Goal: Task Accomplishment & Management: Use online tool/utility

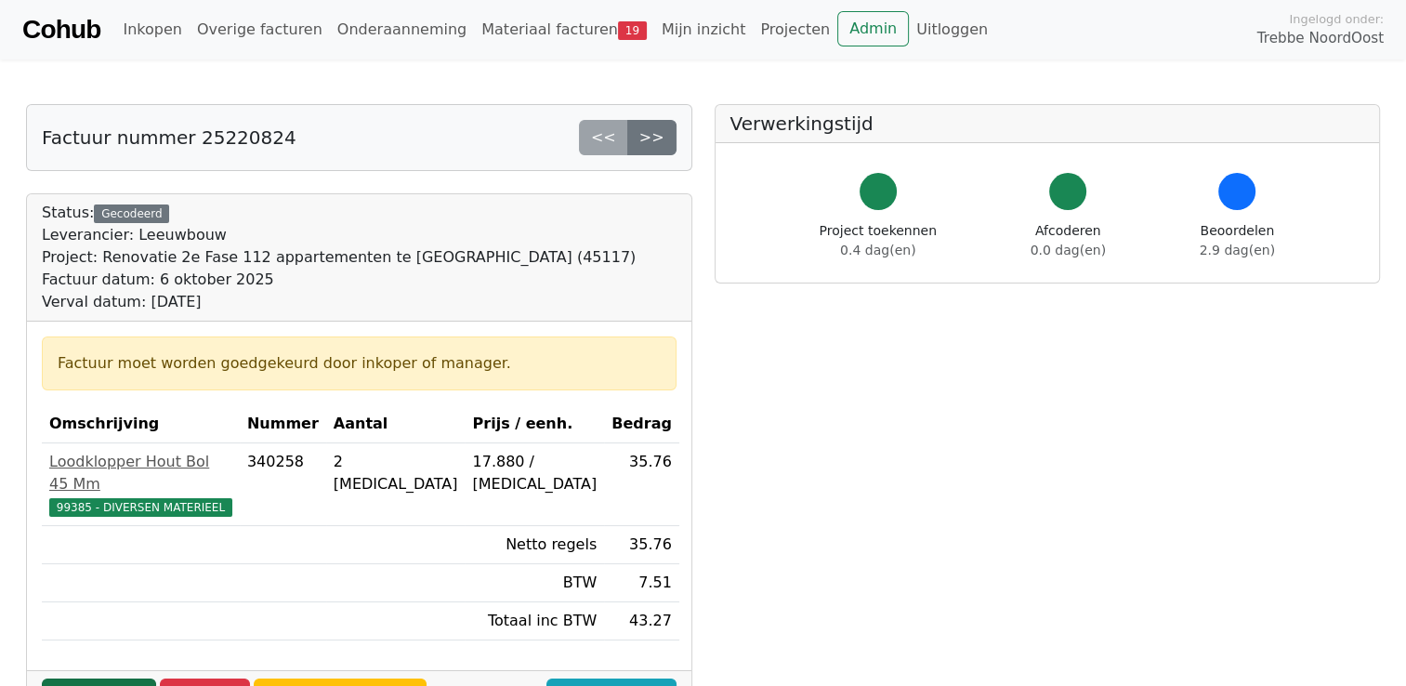
click at [104, 679] on link "Goedkeuren" at bounding box center [99, 696] width 114 height 35
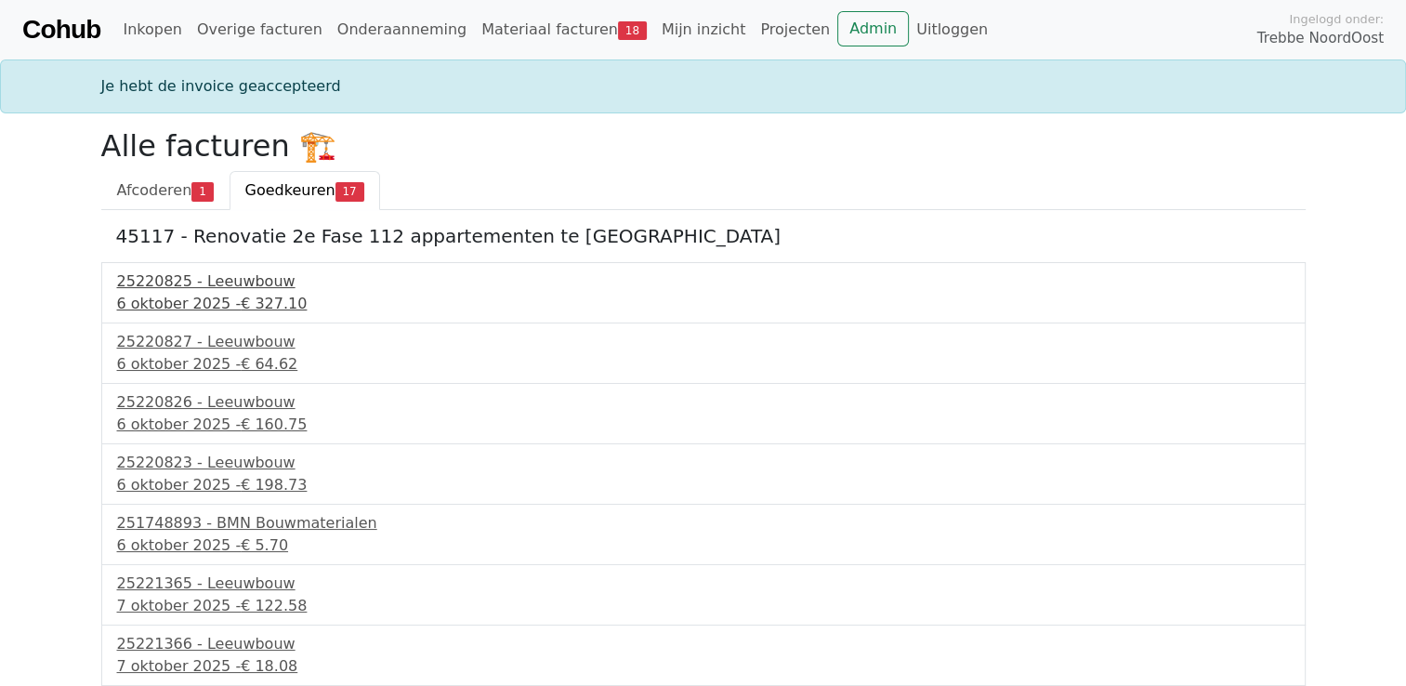
click at [155, 283] on div "25220825 - Leeuwbouw" at bounding box center [703, 281] width 1173 height 22
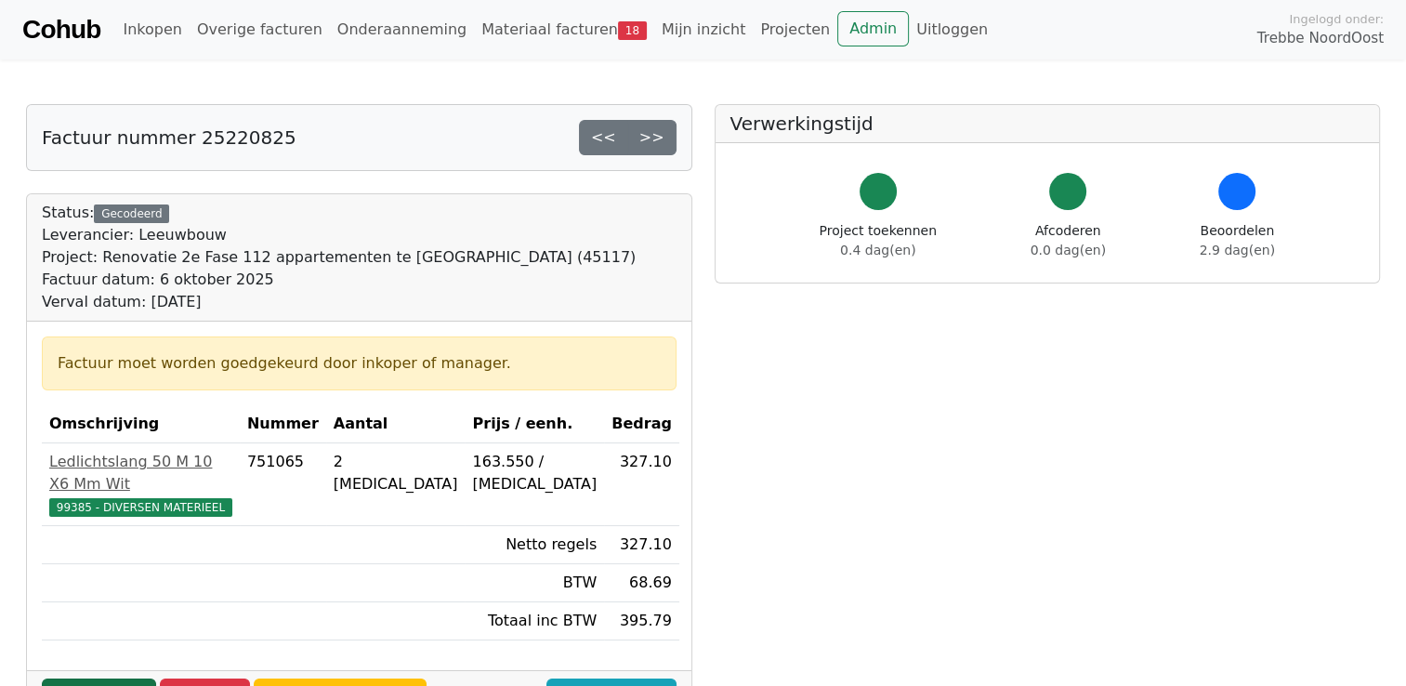
click at [99, 679] on link "Goedkeuren" at bounding box center [99, 696] width 114 height 35
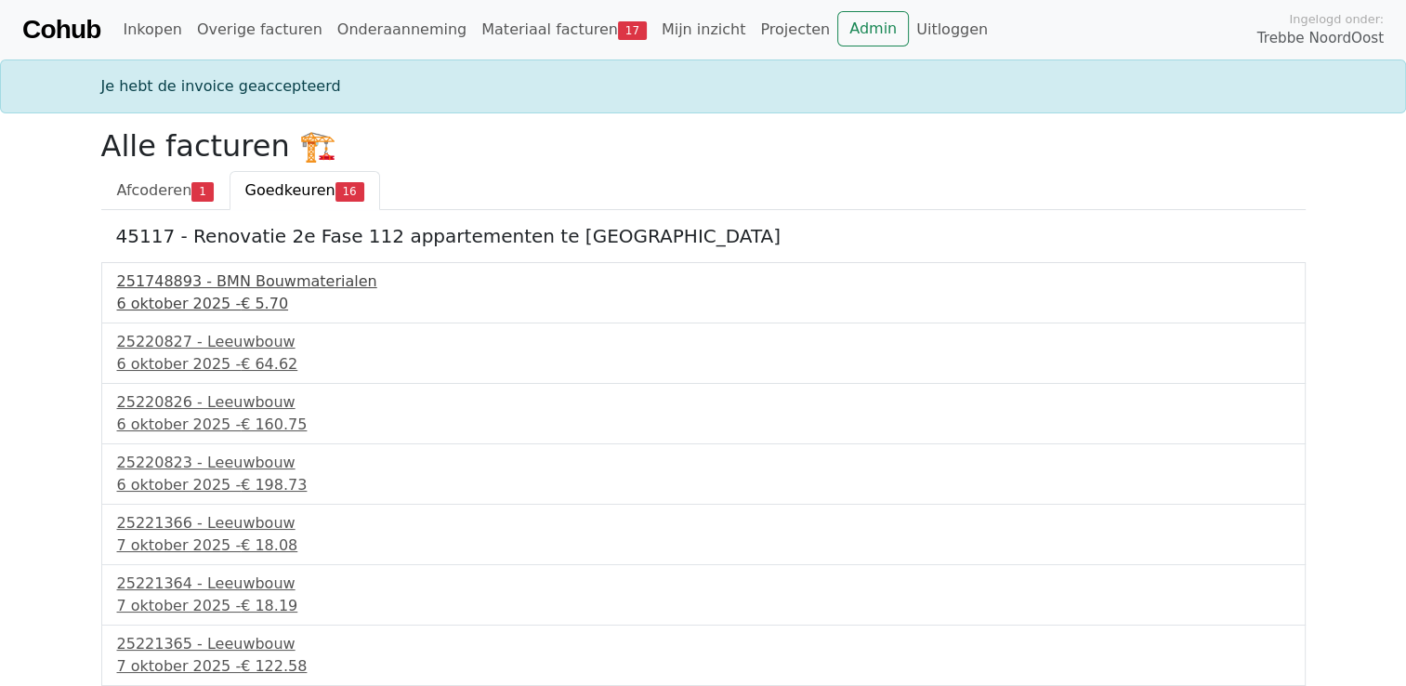
click at [204, 296] on div "6 oktober 2025 - € 5.70" at bounding box center [703, 304] width 1173 height 22
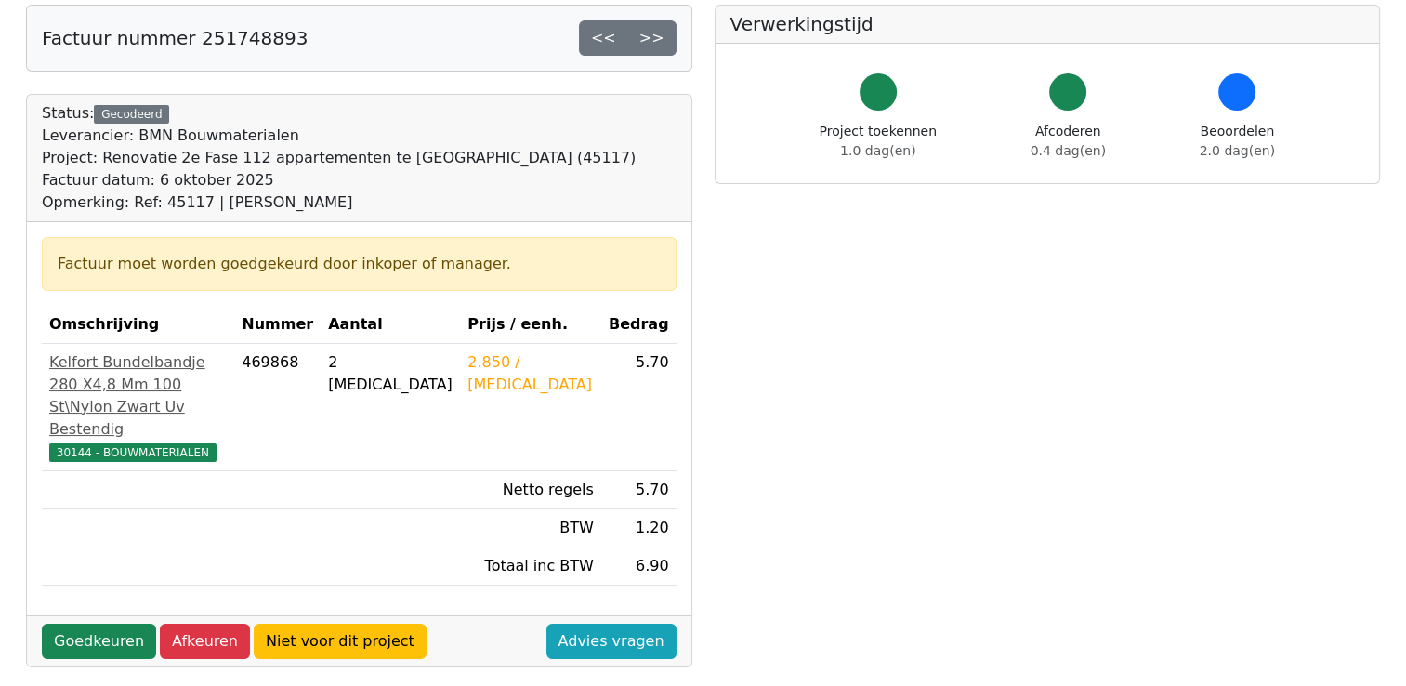
scroll to position [201, 0]
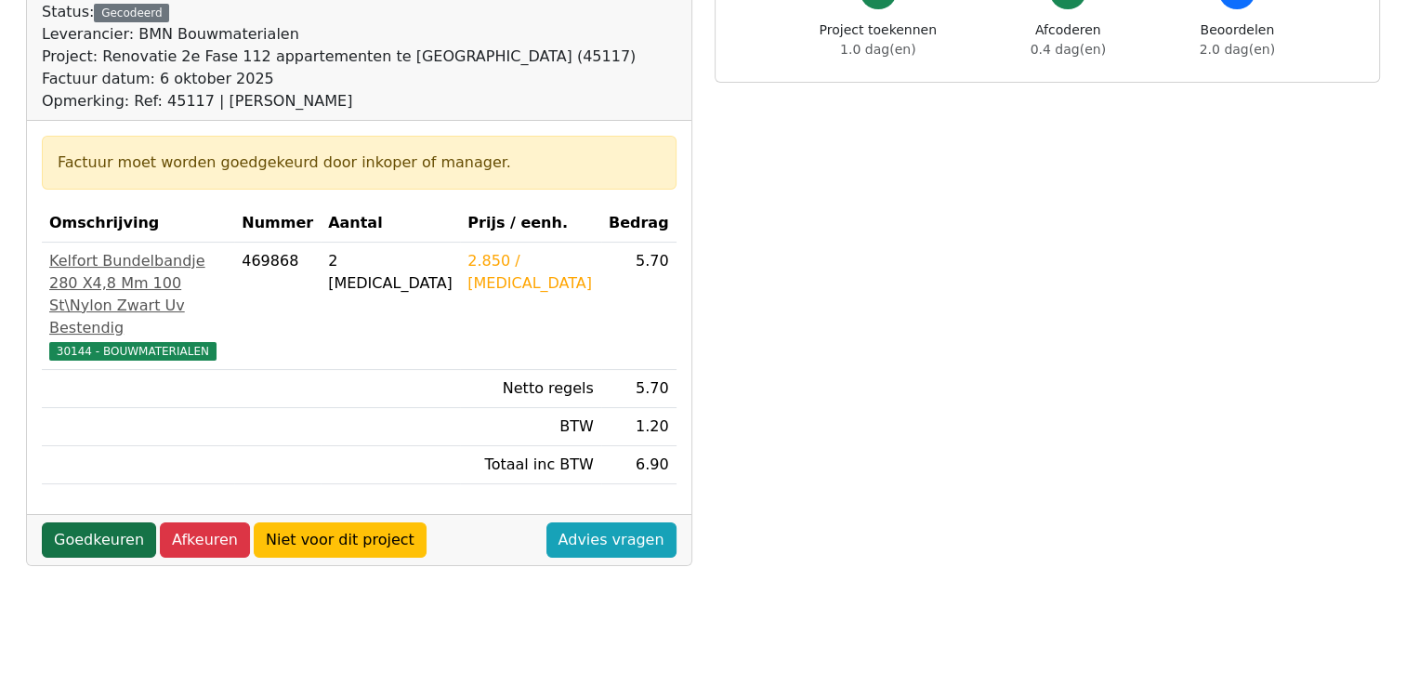
click at [104, 558] on link "Goedkeuren" at bounding box center [99, 539] width 114 height 35
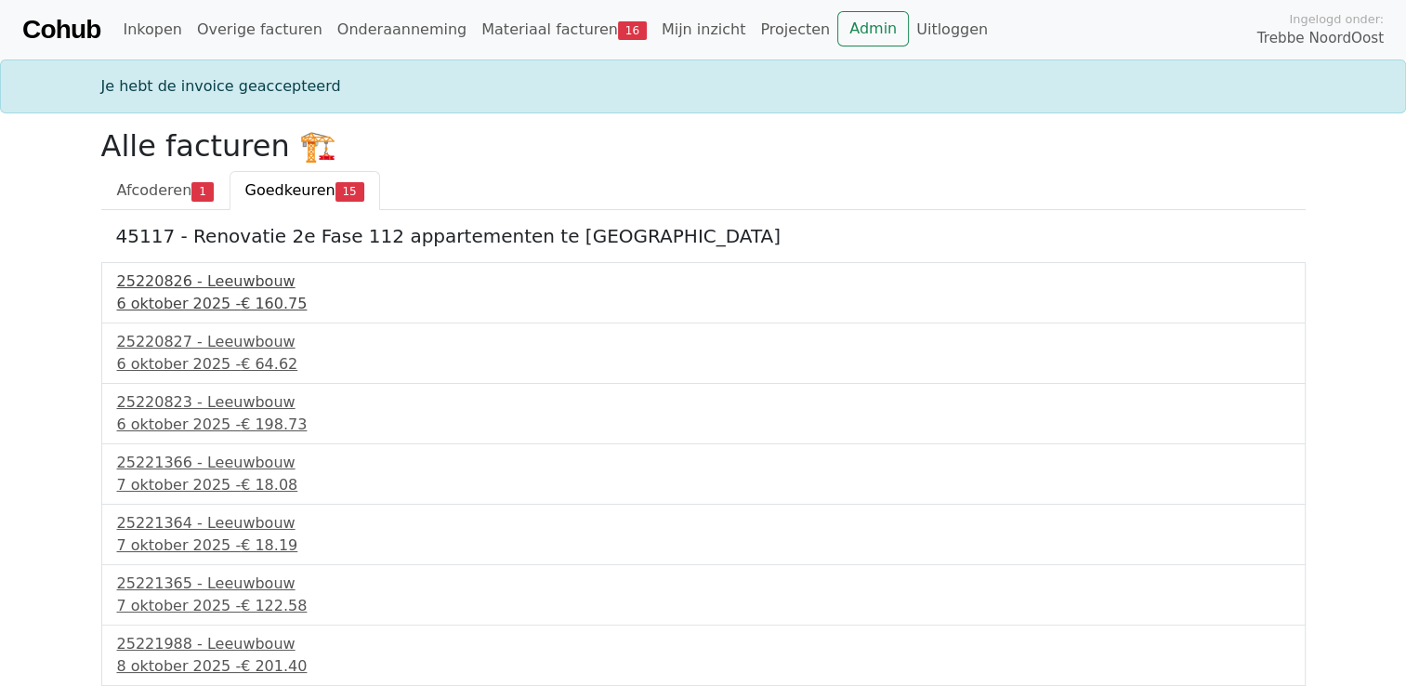
click at [179, 291] on div "25220826 - Leeuwbouw" at bounding box center [703, 281] width 1173 height 22
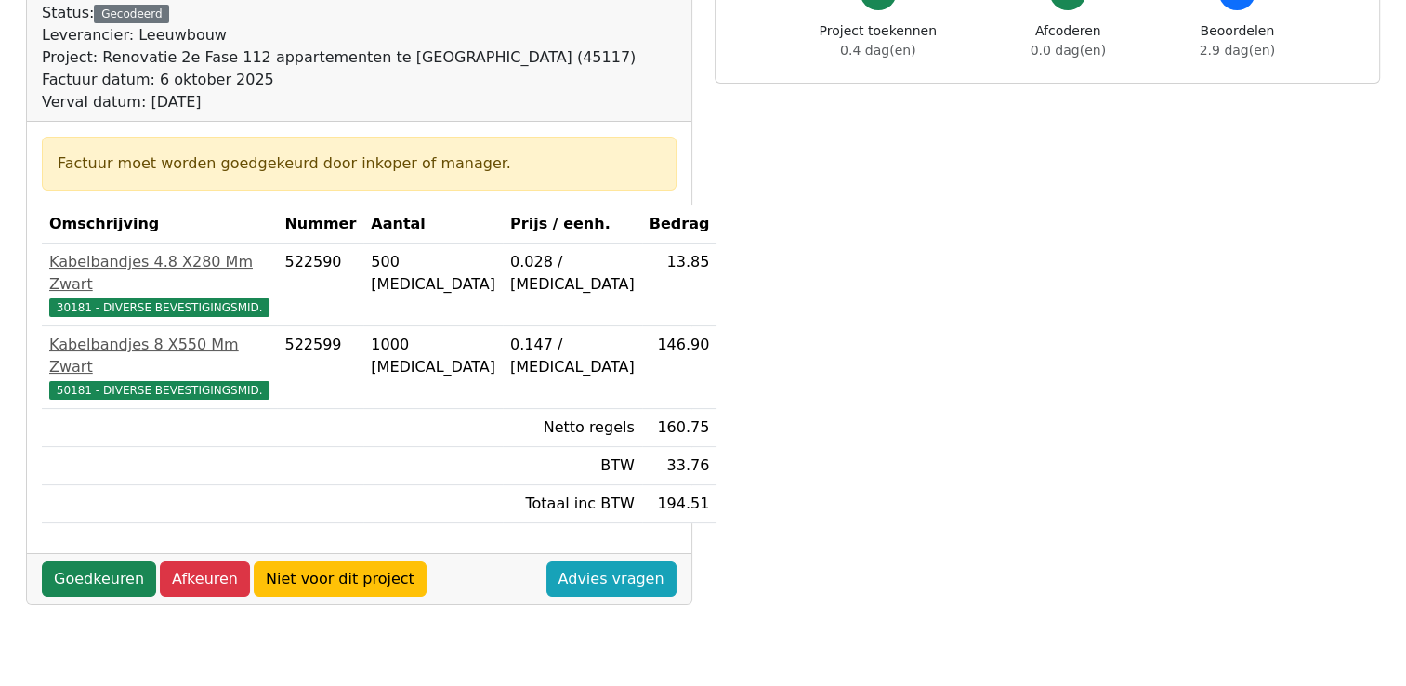
scroll to position [208, 0]
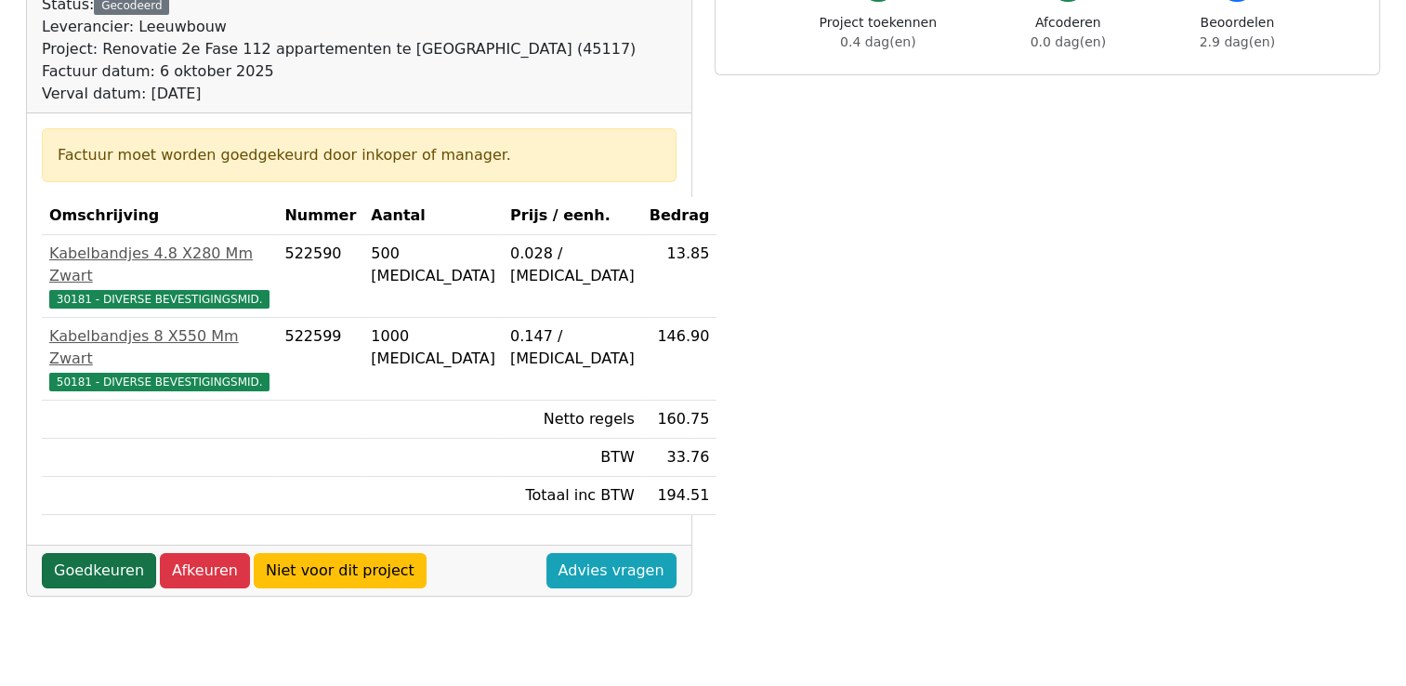
click at [103, 553] on link "Goedkeuren" at bounding box center [99, 570] width 114 height 35
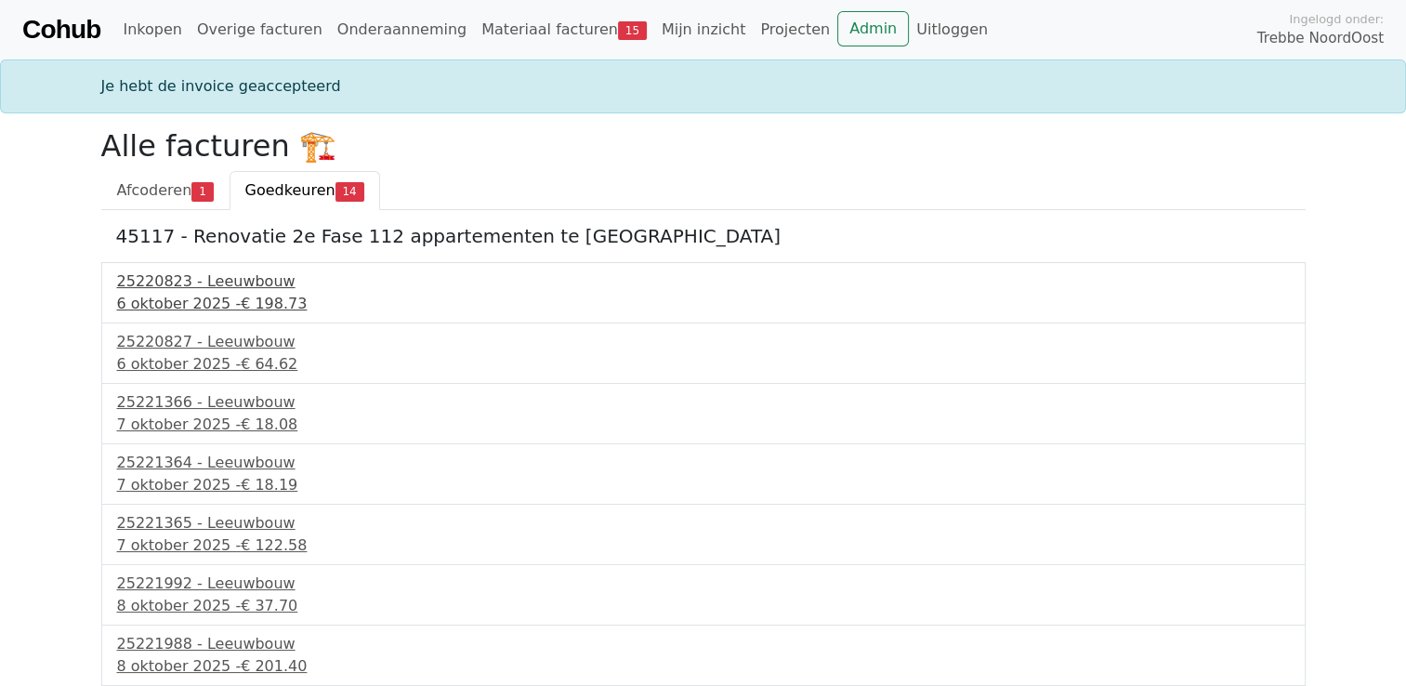
click at [156, 280] on div "25220823 - Leeuwbouw" at bounding box center [703, 281] width 1173 height 22
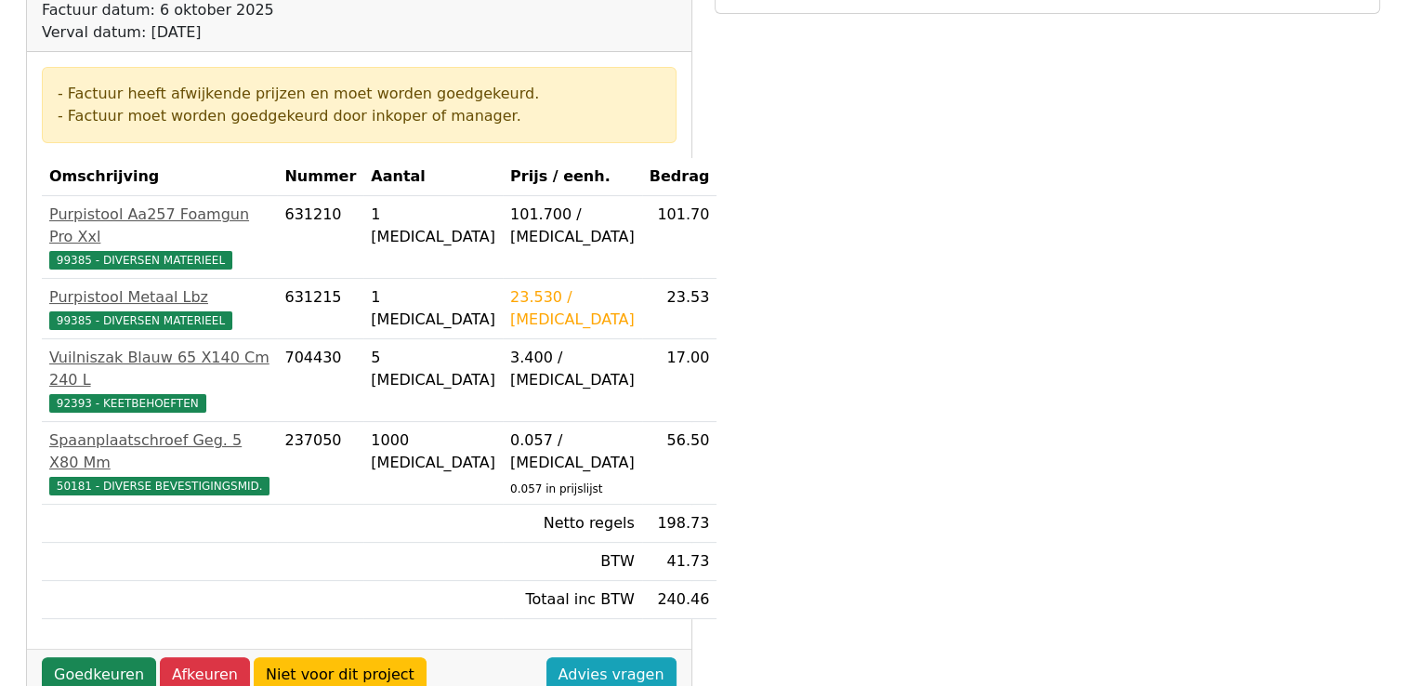
scroll to position [292, 0]
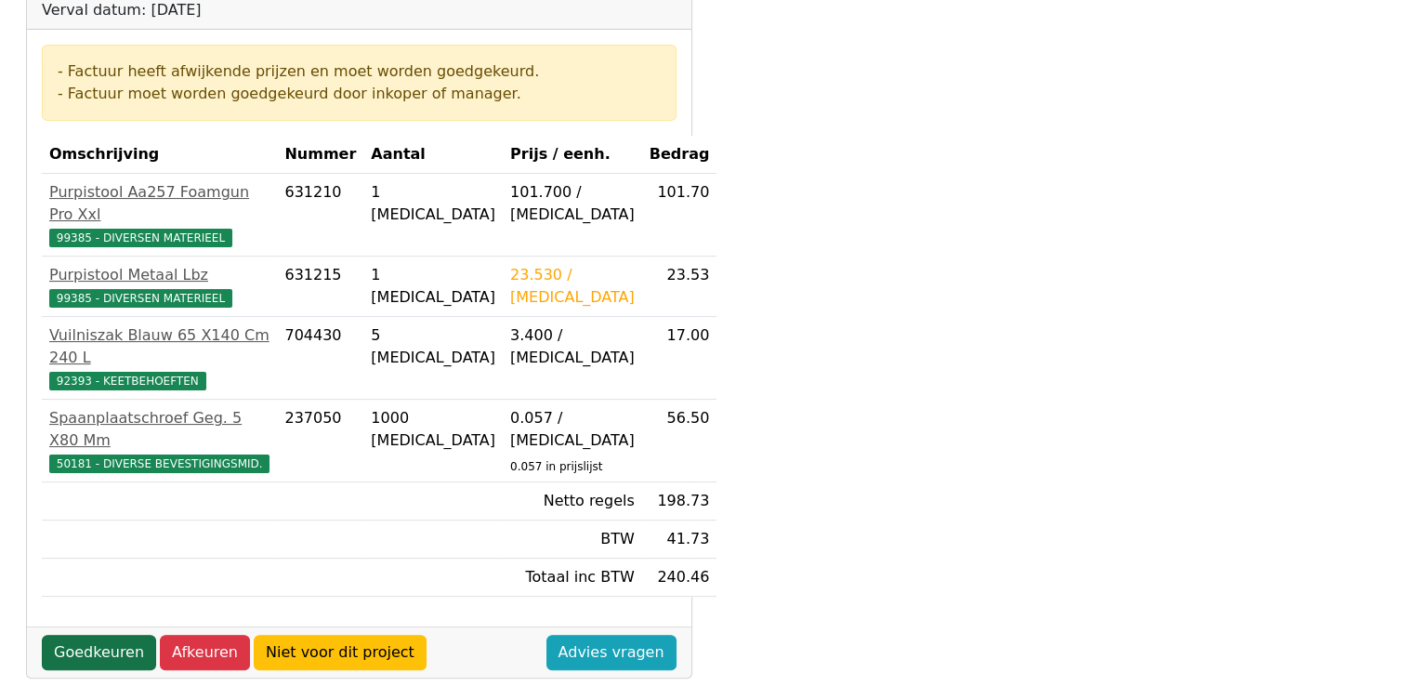
click at [77, 635] on link "Goedkeuren" at bounding box center [99, 652] width 114 height 35
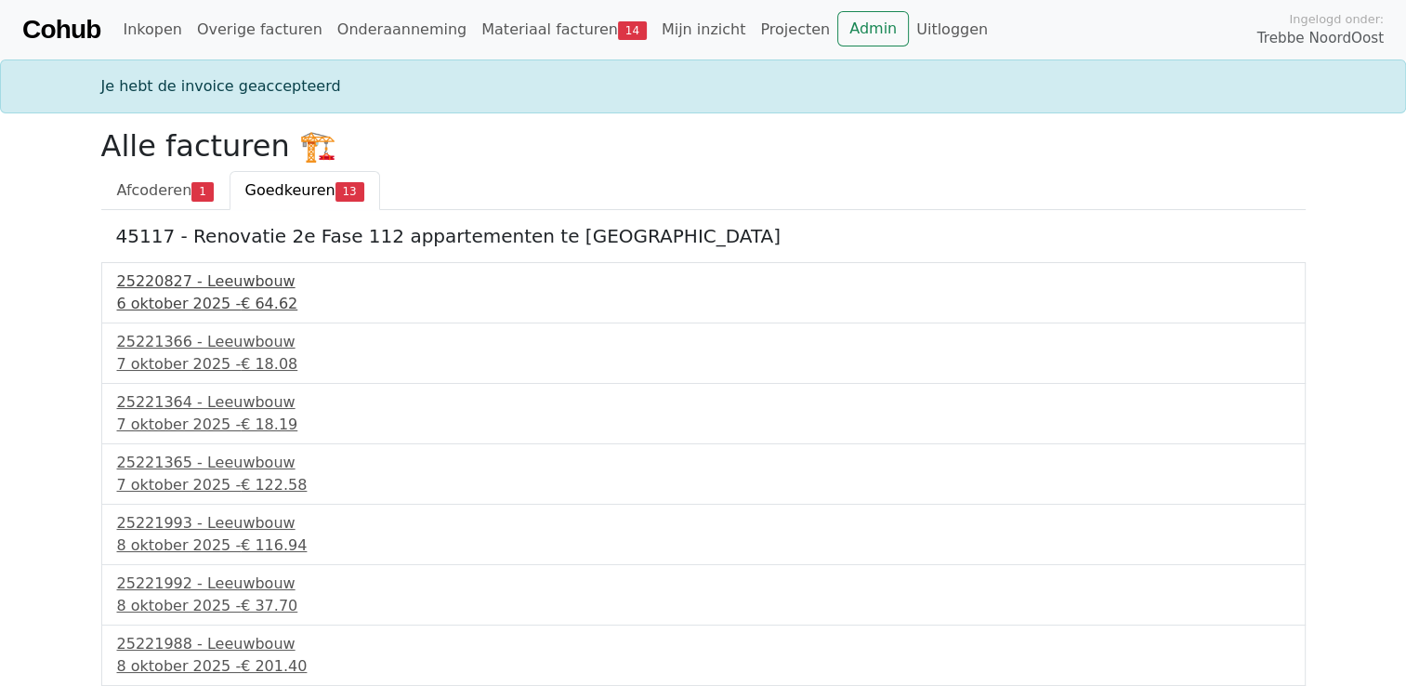
click at [173, 309] on div "6 oktober 2025 - € 64.62" at bounding box center [703, 304] width 1173 height 22
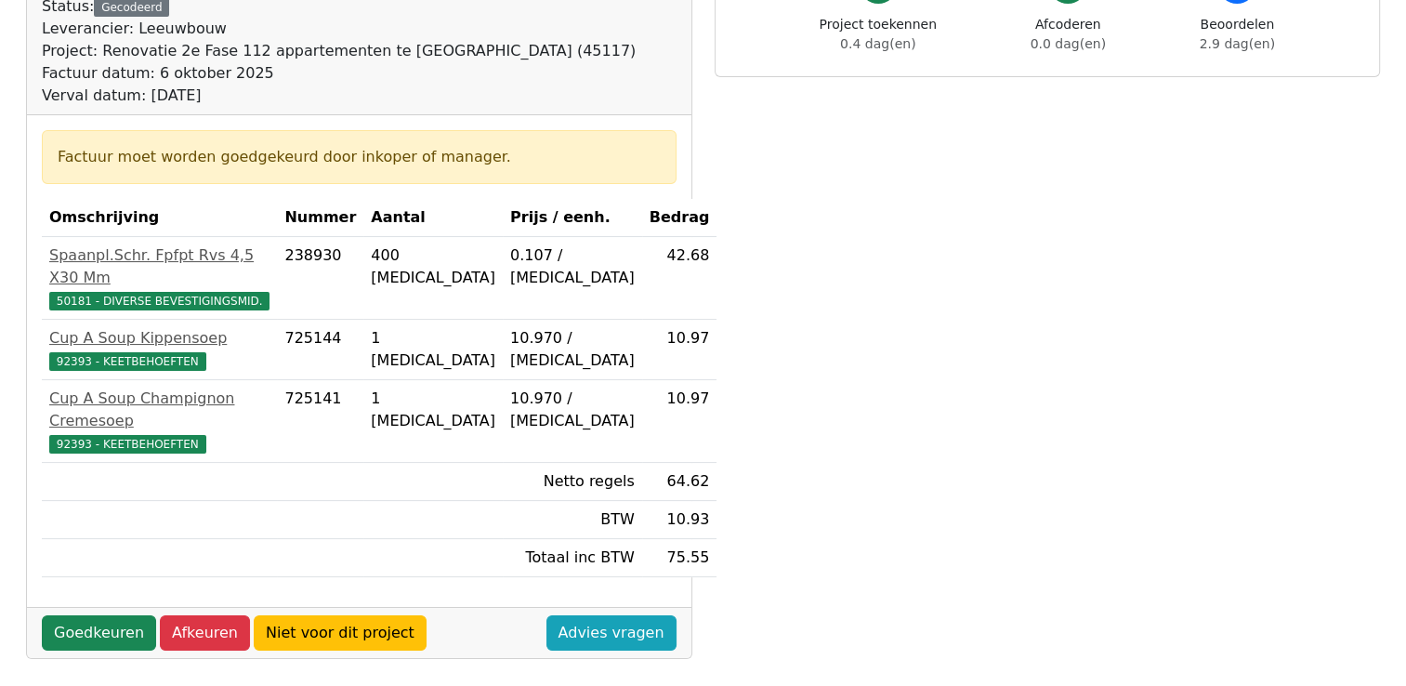
scroll to position [238, 0]
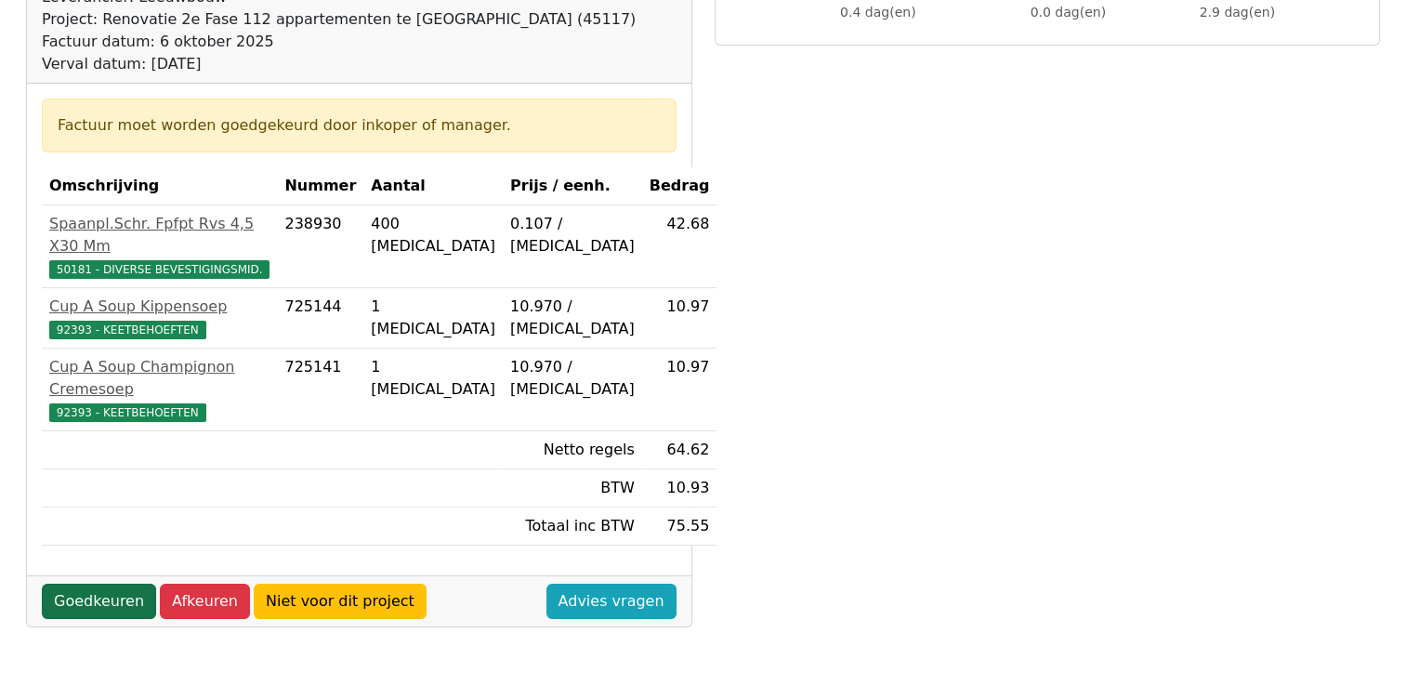
click at [75, 584] on link "Goedkeuren" at bounding box center [99, 601] width 114 height 35
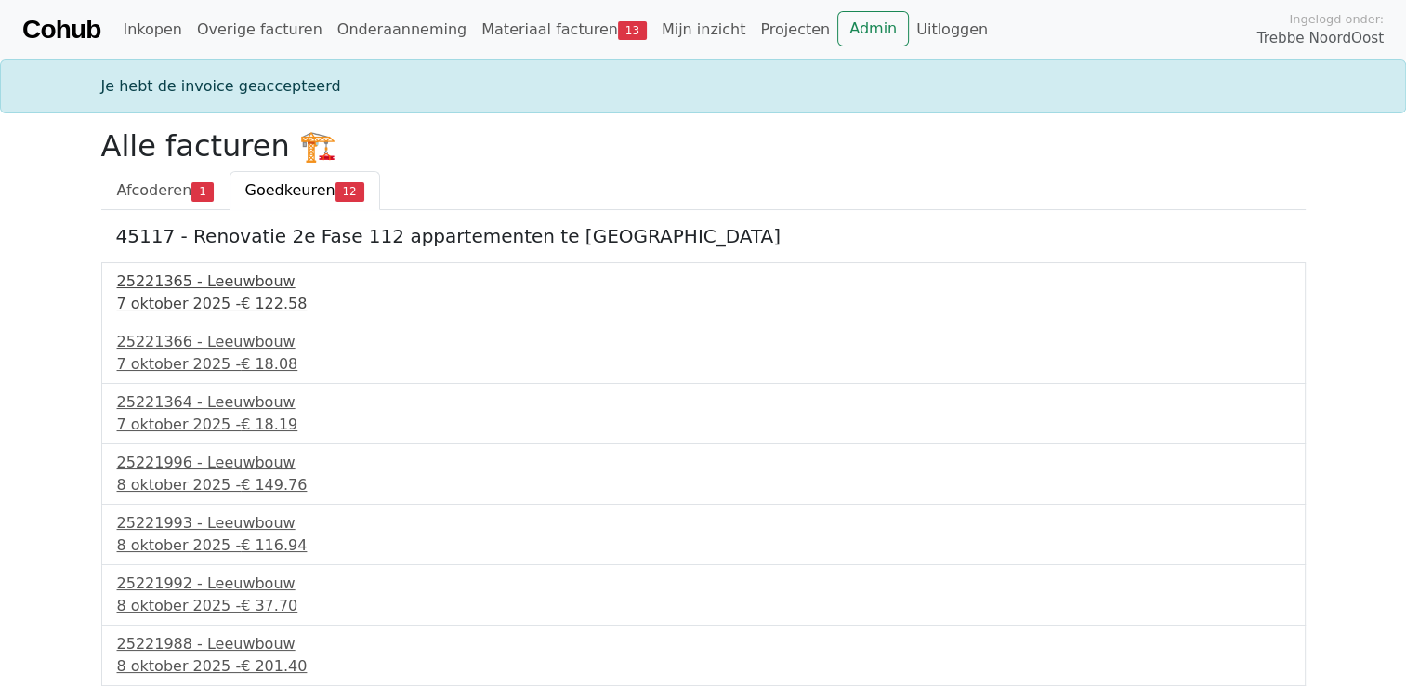
click at [212, 307] on div "7 oktober 2025 - € 122.58" at bounding box center [703, 304] width 1173 height 22
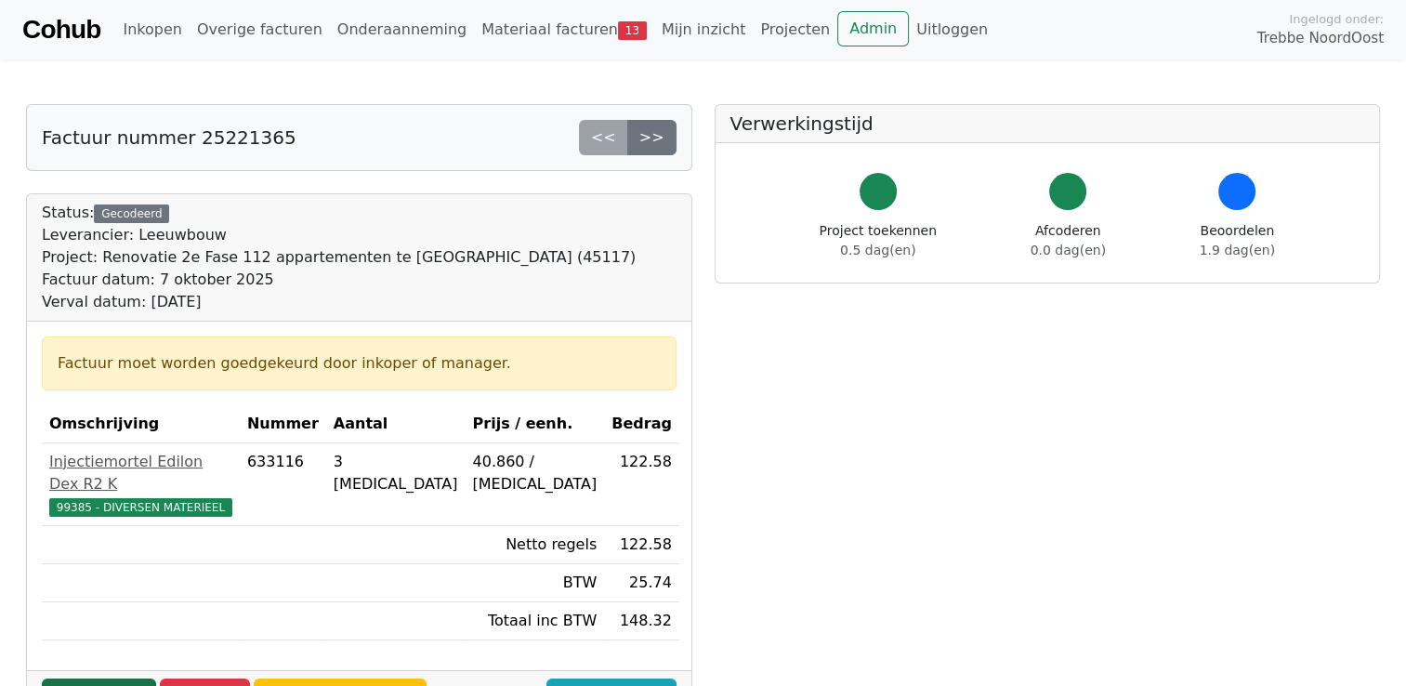
click at [86, 679] on link "Goedkeuren" at bounding box center [99, 696] width 114 height 35
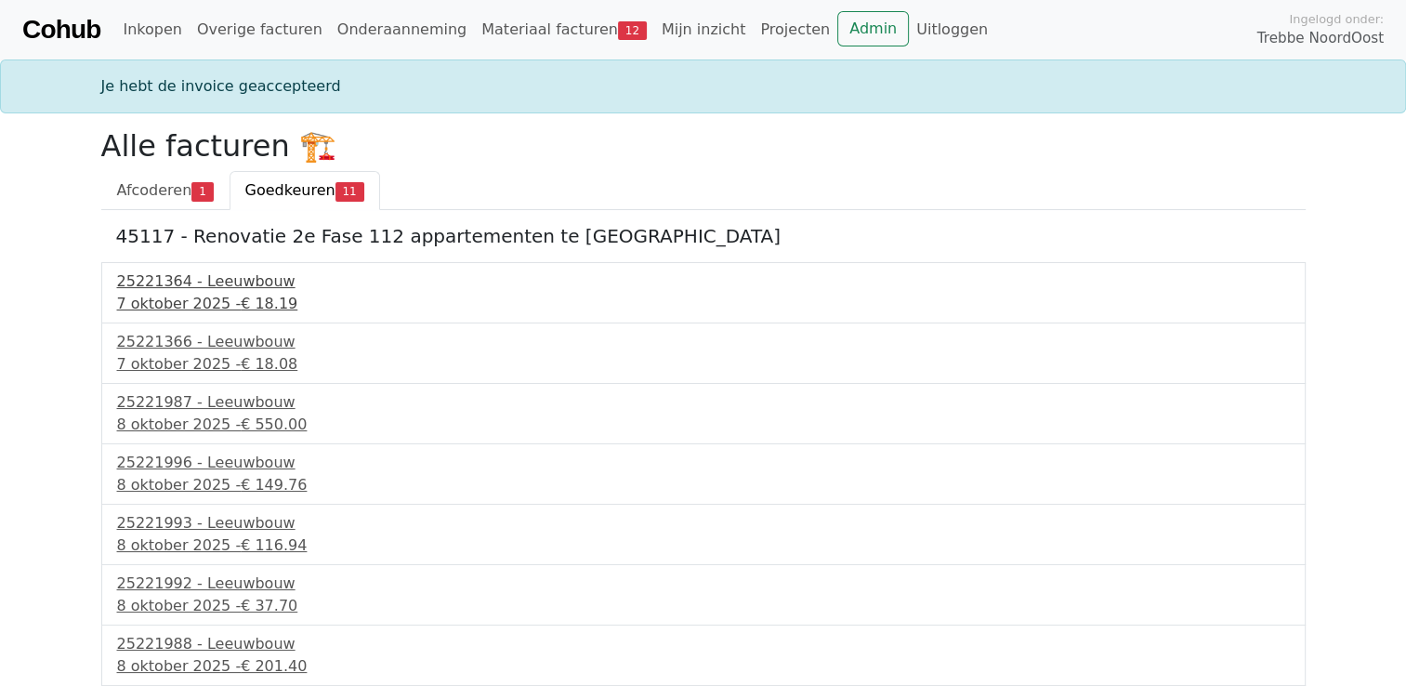
click at [182, 299] on div "7 oktober 2025 - € 18.19" at bounding box center [703, 304] width 1173 height 22
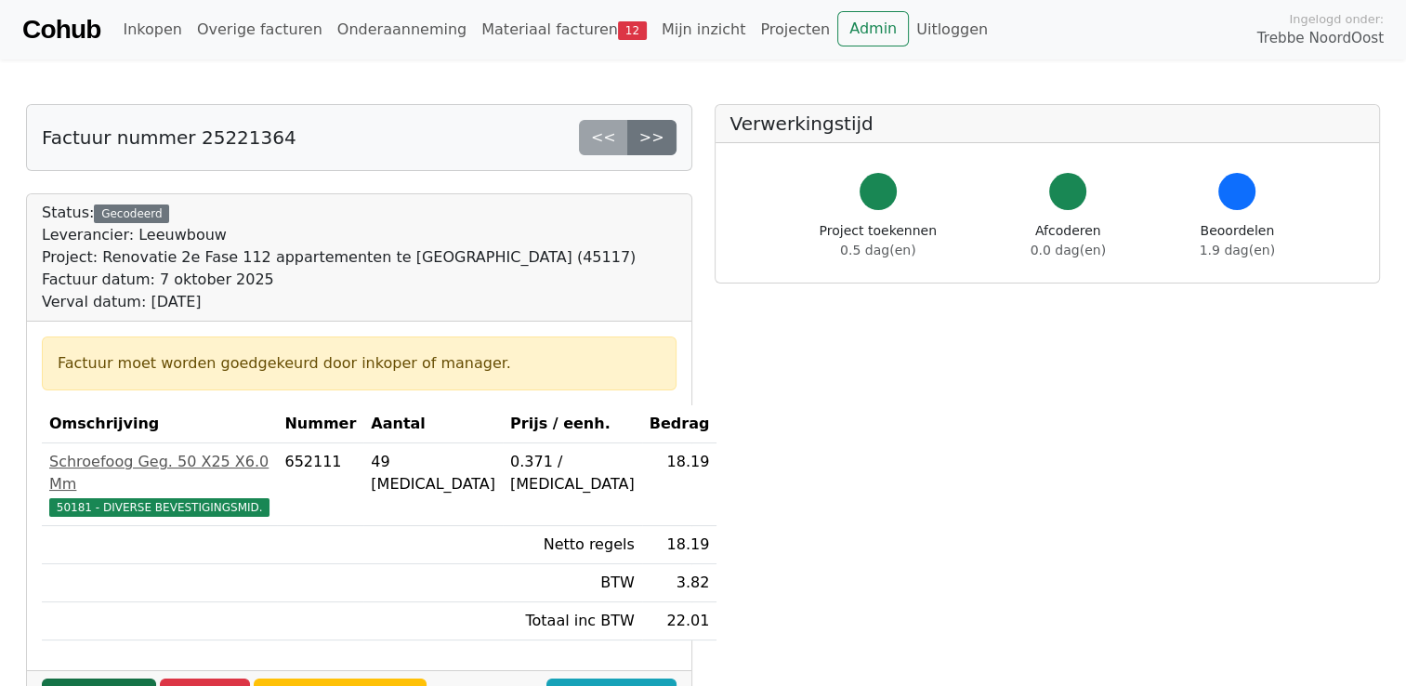
click at [61, 679] on link "Goedkeuren" at bounding box center [99, 696] width 114 height 35
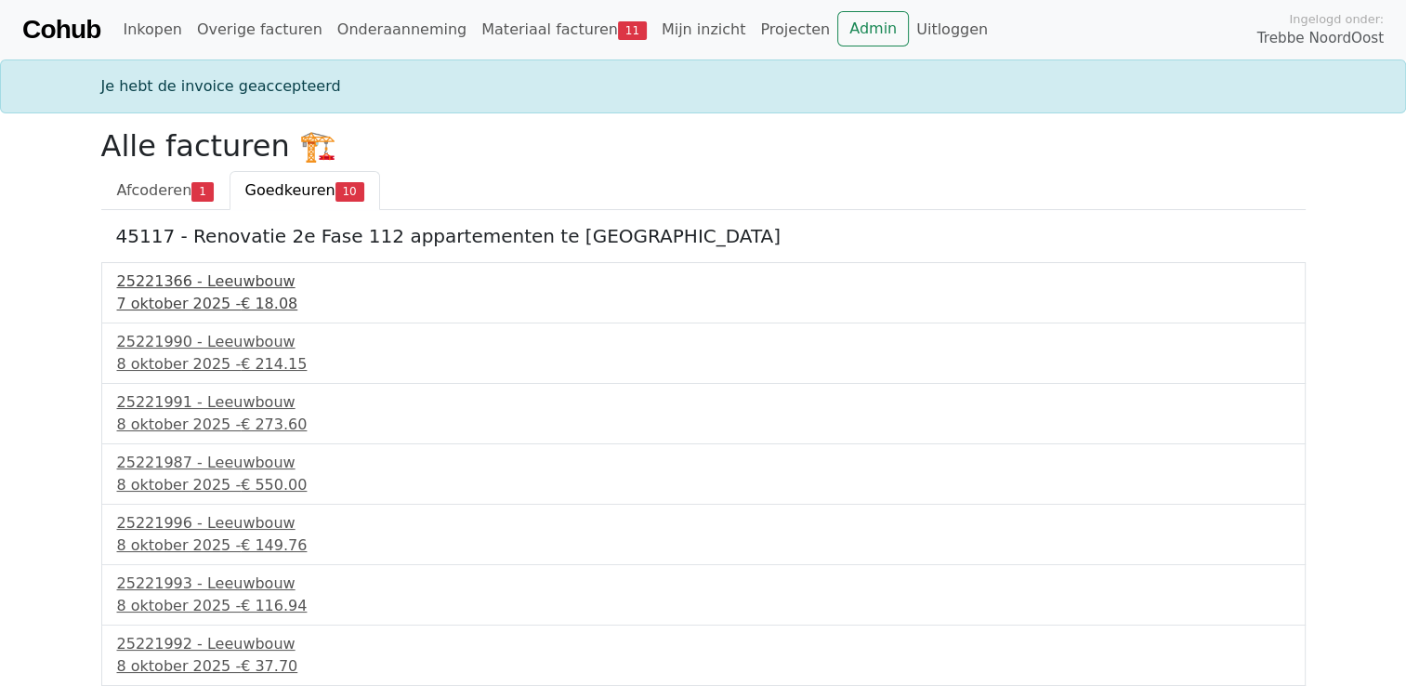
click at [173, 302] on div "[DATE] - € 18.08" at bounding box center [703, 304] width 1173 height 22
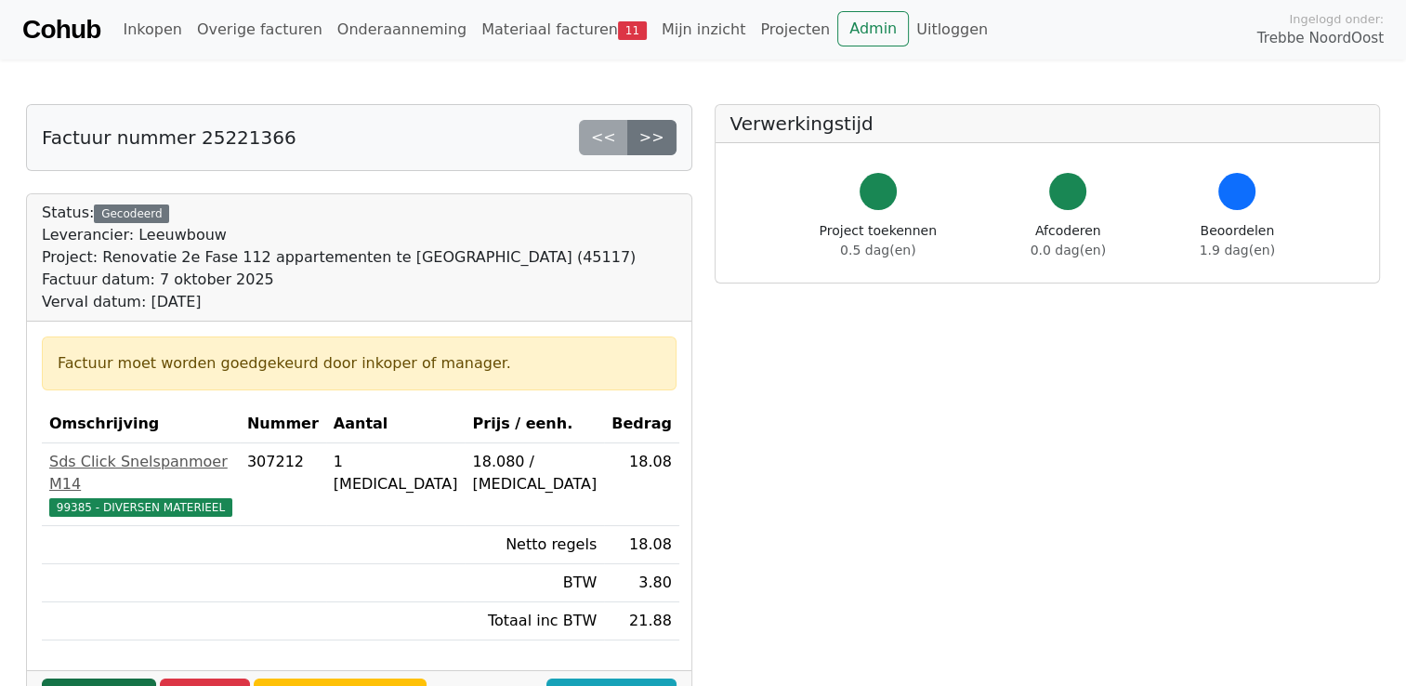
click at [93, 679] on link "Goedkeuren" at bounding box center [99, 696] width 114 height 35
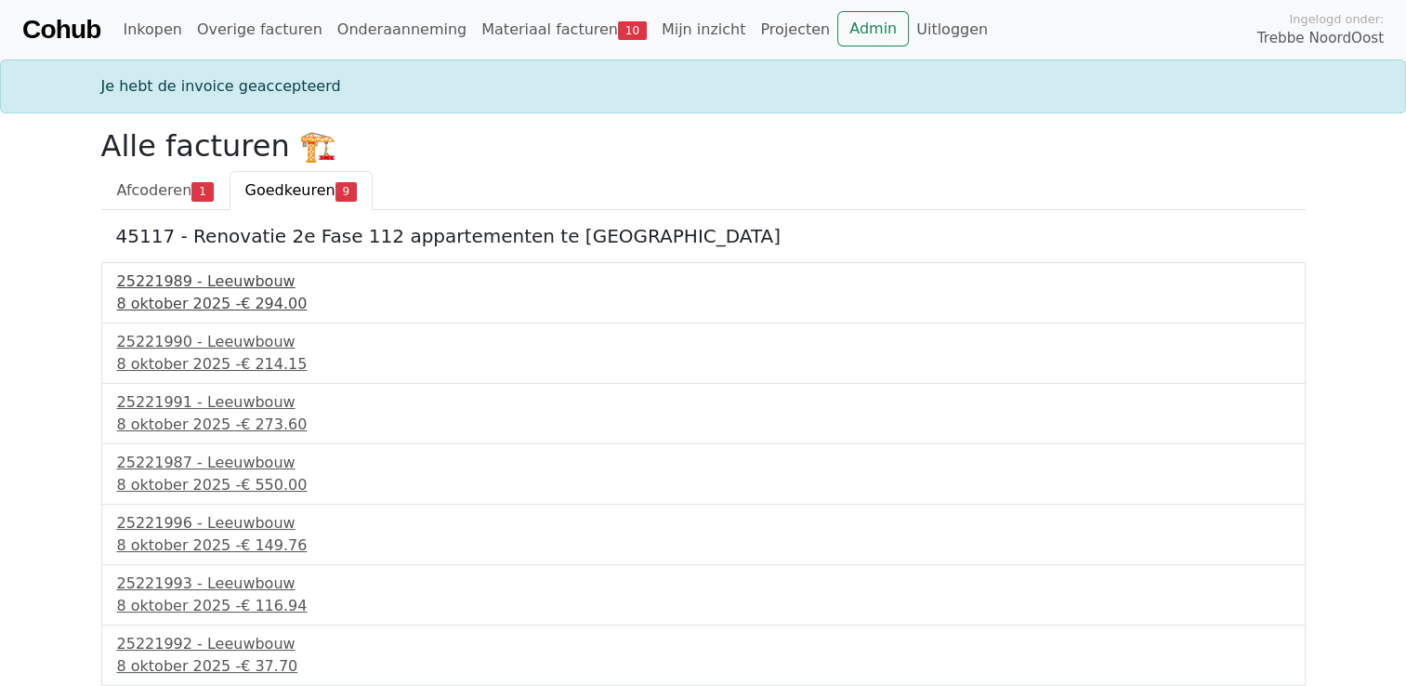
click at [197, 293] on div "8 oktober 2025 - € 294.00" at bounding box center [703, 304] width 1173 height 22
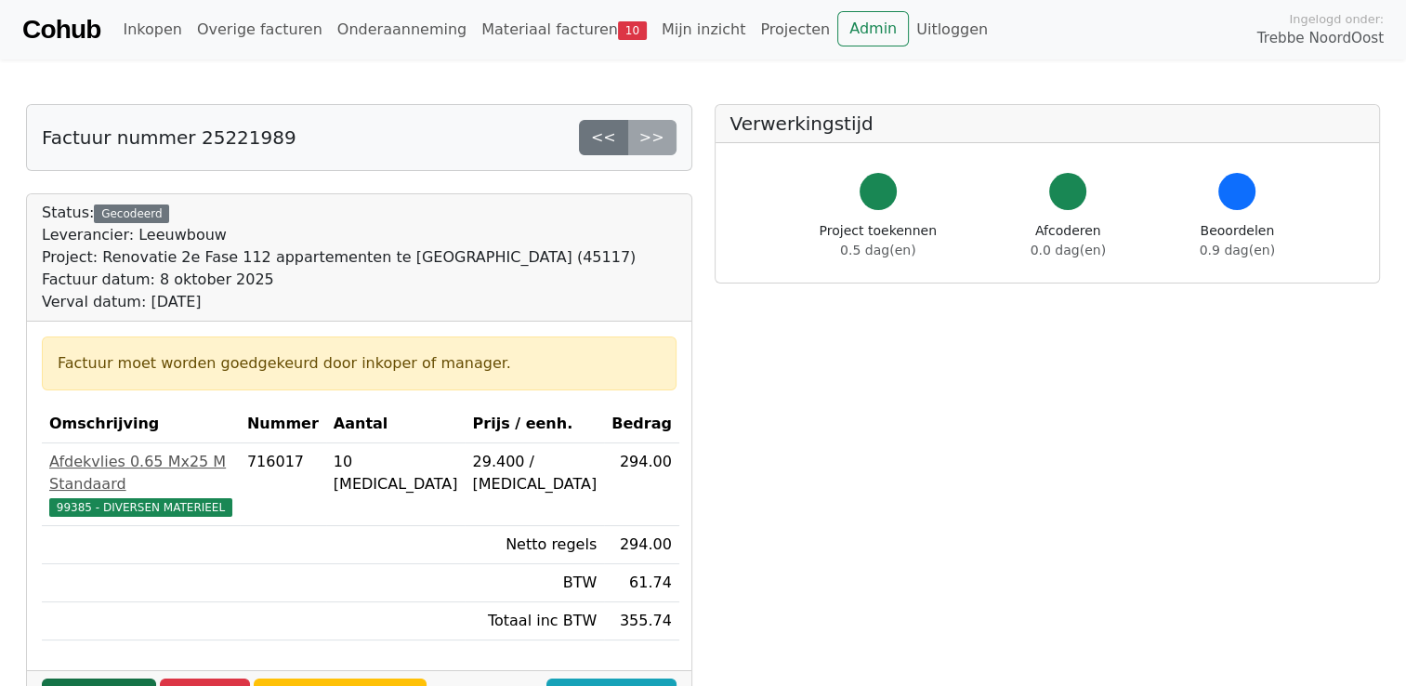
click at [93, 679] on link "Goedkeuren" at bounding box center [99, 696] width 114 height 35
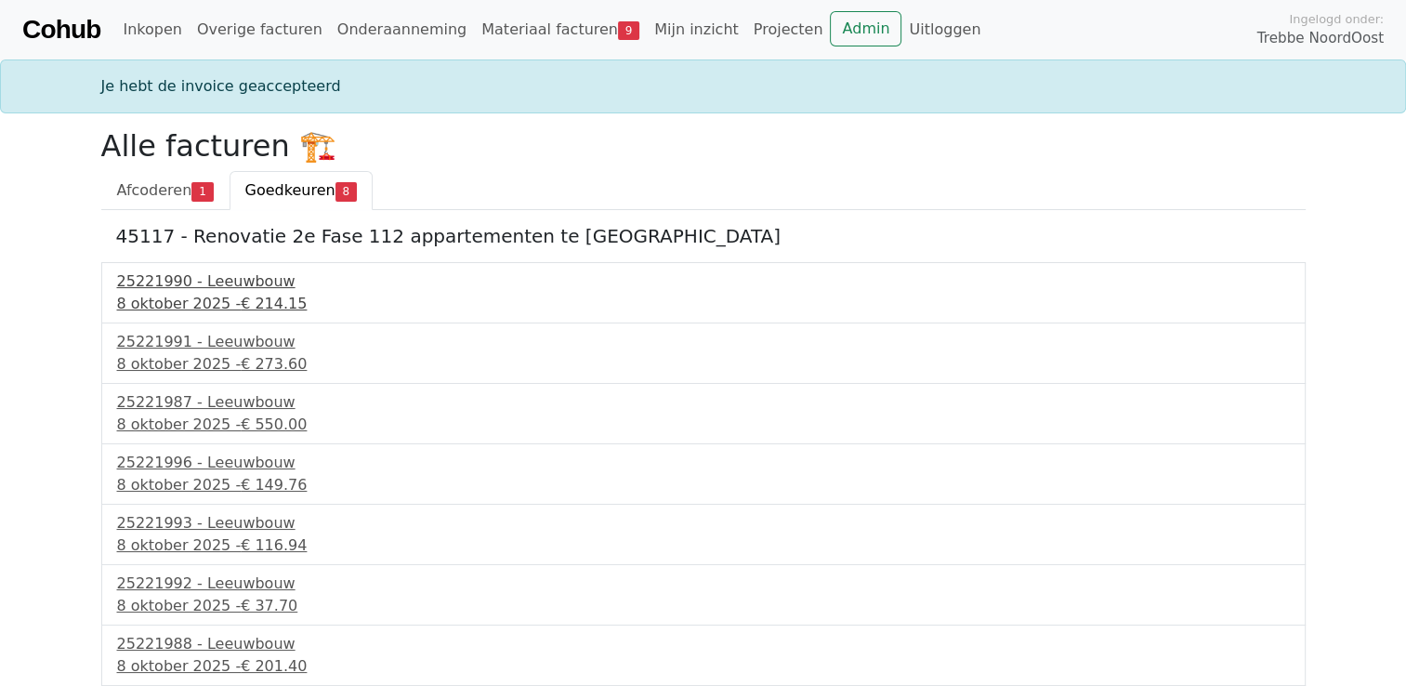
click at [183, 297] on div "[DATE] - € 214.15" at bounding box center [703, 304] width 1173 height 22
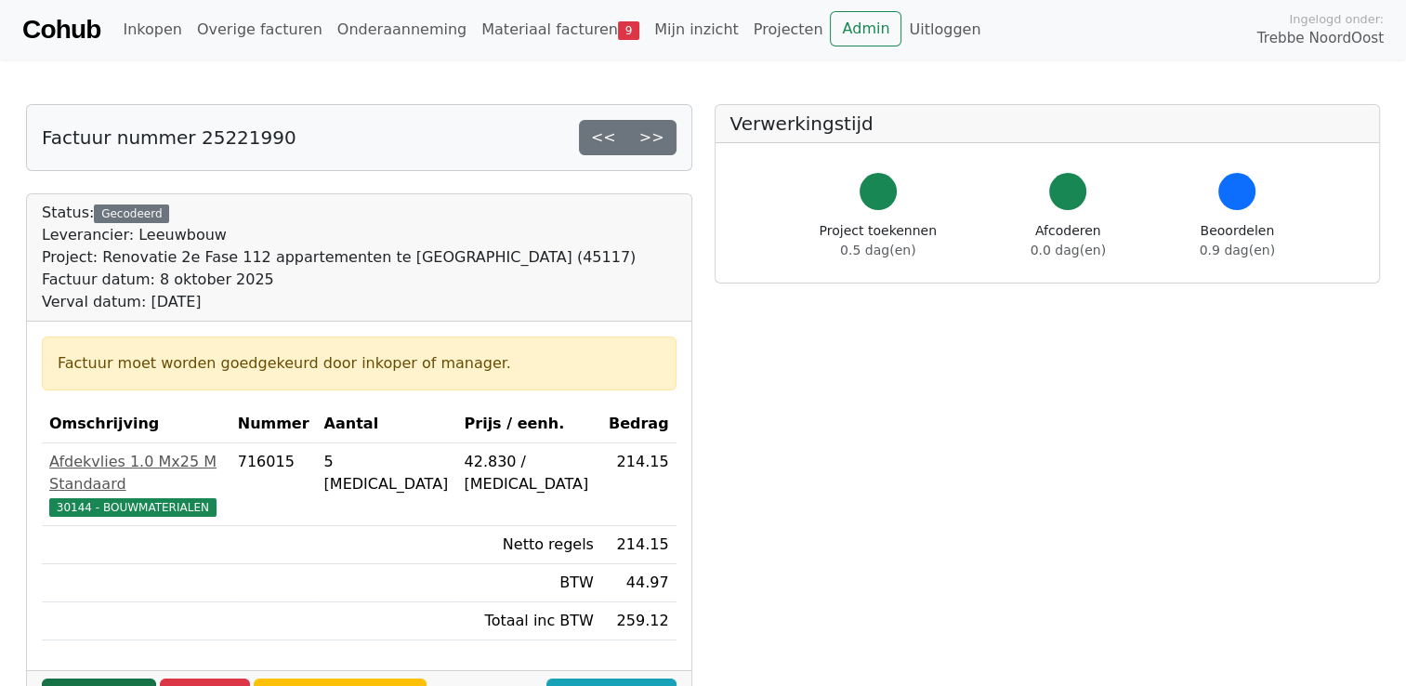
click at [89, 679] on link "Goedkeuren" at bounding box center [99, 696] width 114 height 35
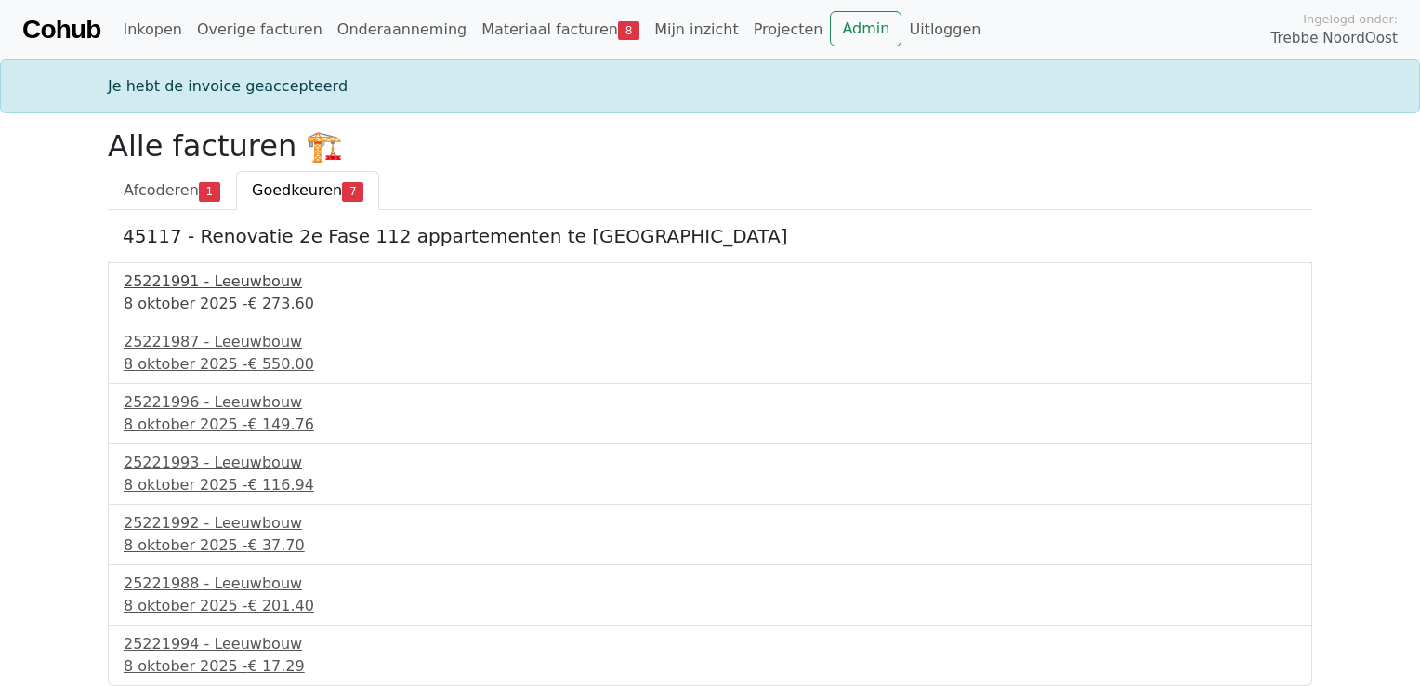
click at [237, 283] on div "25221991 - Leeuwbouw" at bounding box center [710, 281] width 1173 height 22
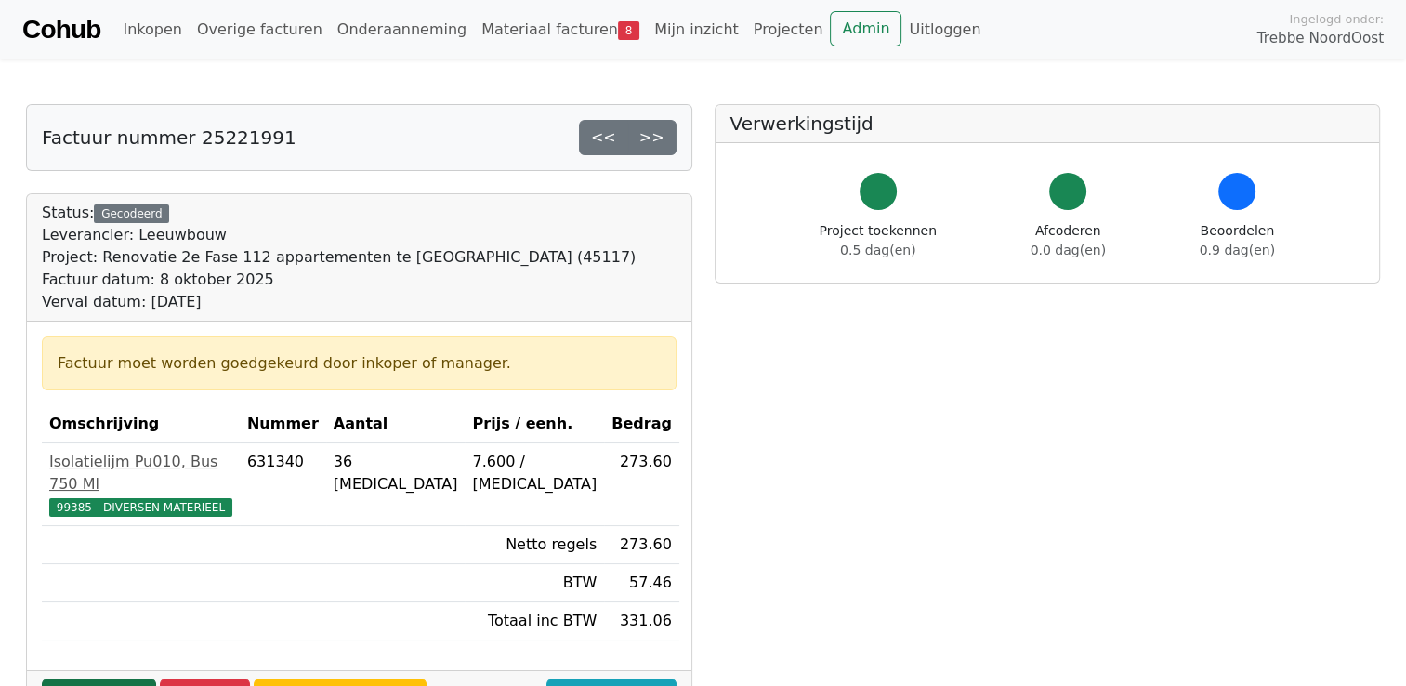
click at [93, 679] on link "Goedkeuren" at bounding box center [99, 696] width 114 height 35
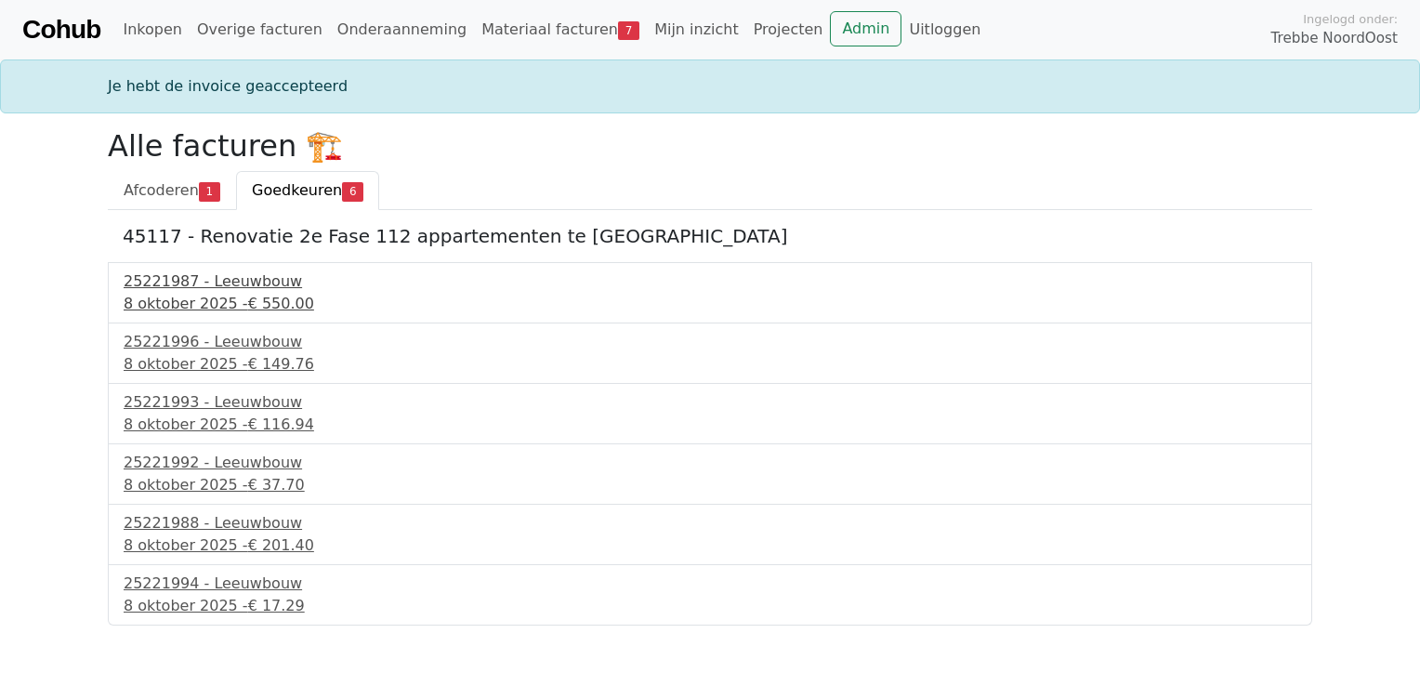
click at [198, 293] on div "8 oktober 2025 - € 550.00" at bounding box center [710, 304] width 1173 height 22
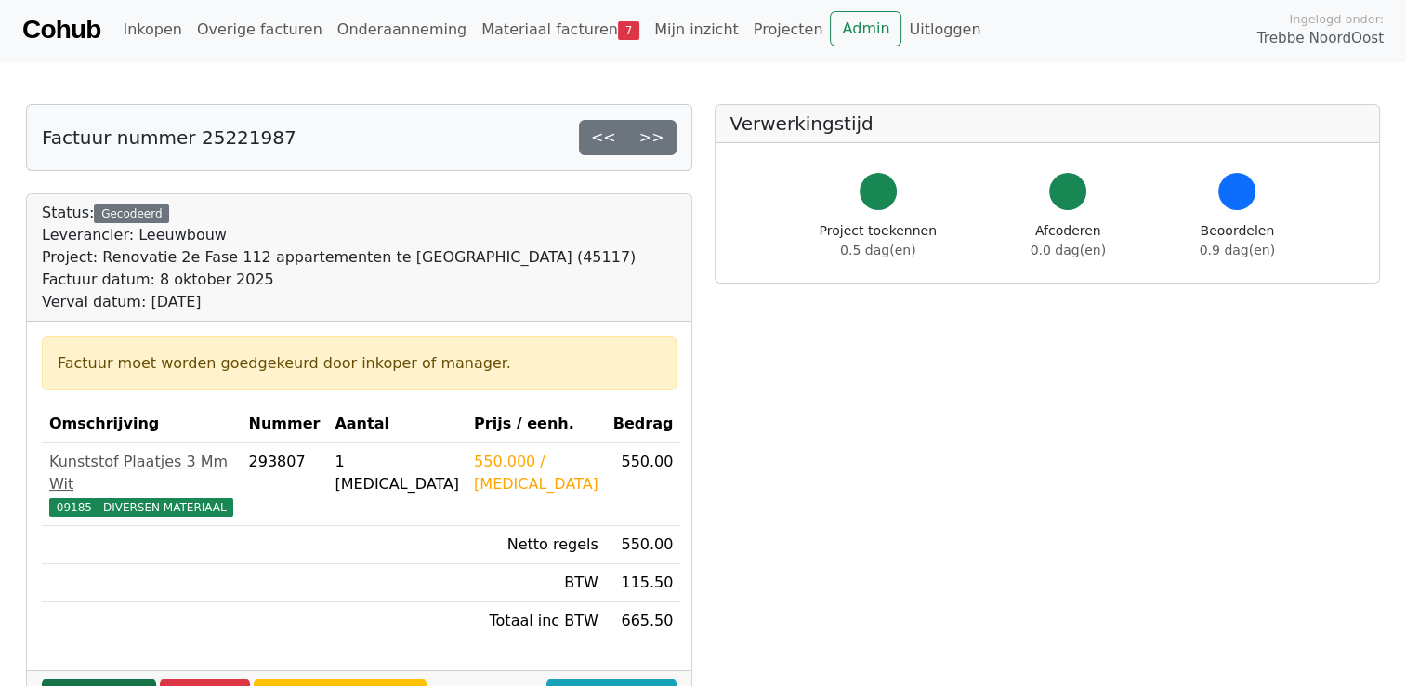
click at [89, 679] on link "Goedkeuren" at bounding box center [99, 696] width 114 height 35
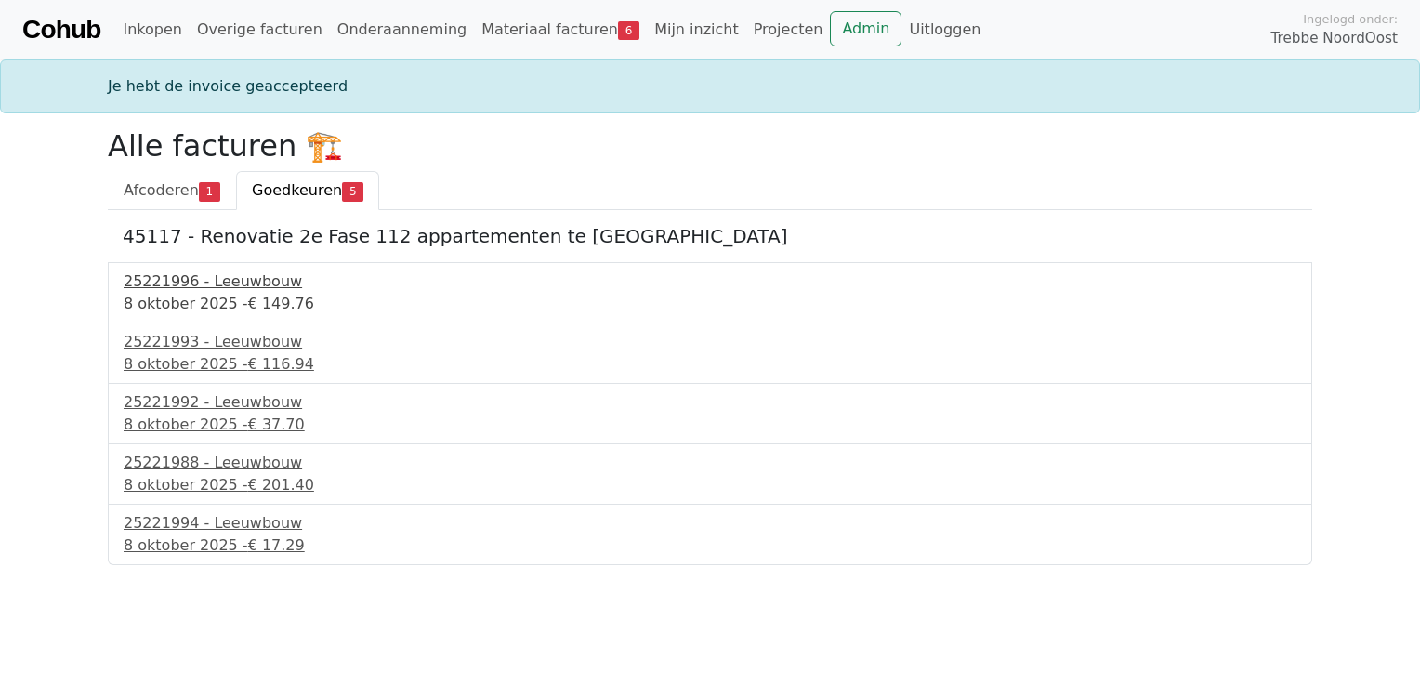
click at [202, 293] on div "8 oktober 2025 - € 149.76" at bounding box center [710, 304] width 1173 height 22
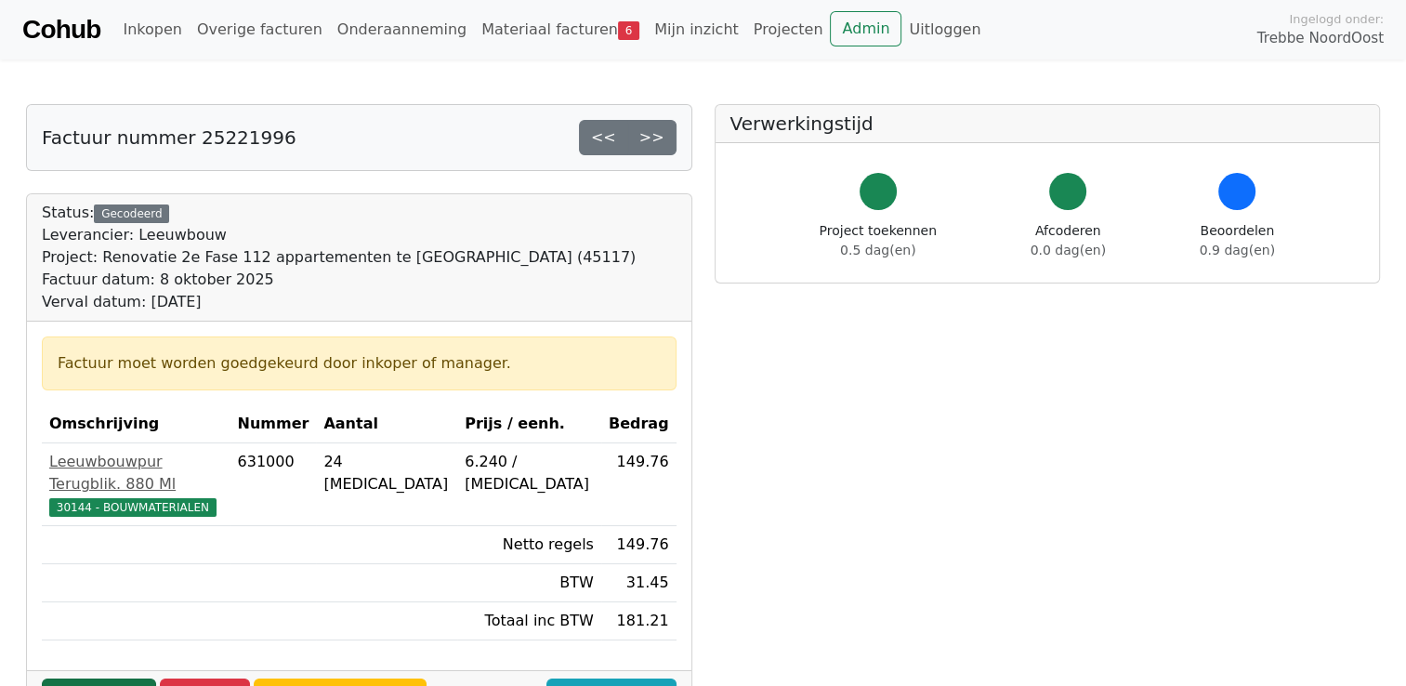
click at [94, 679] on link "Goedkeuren" at bounding box center [99, 696] width 114 height 35
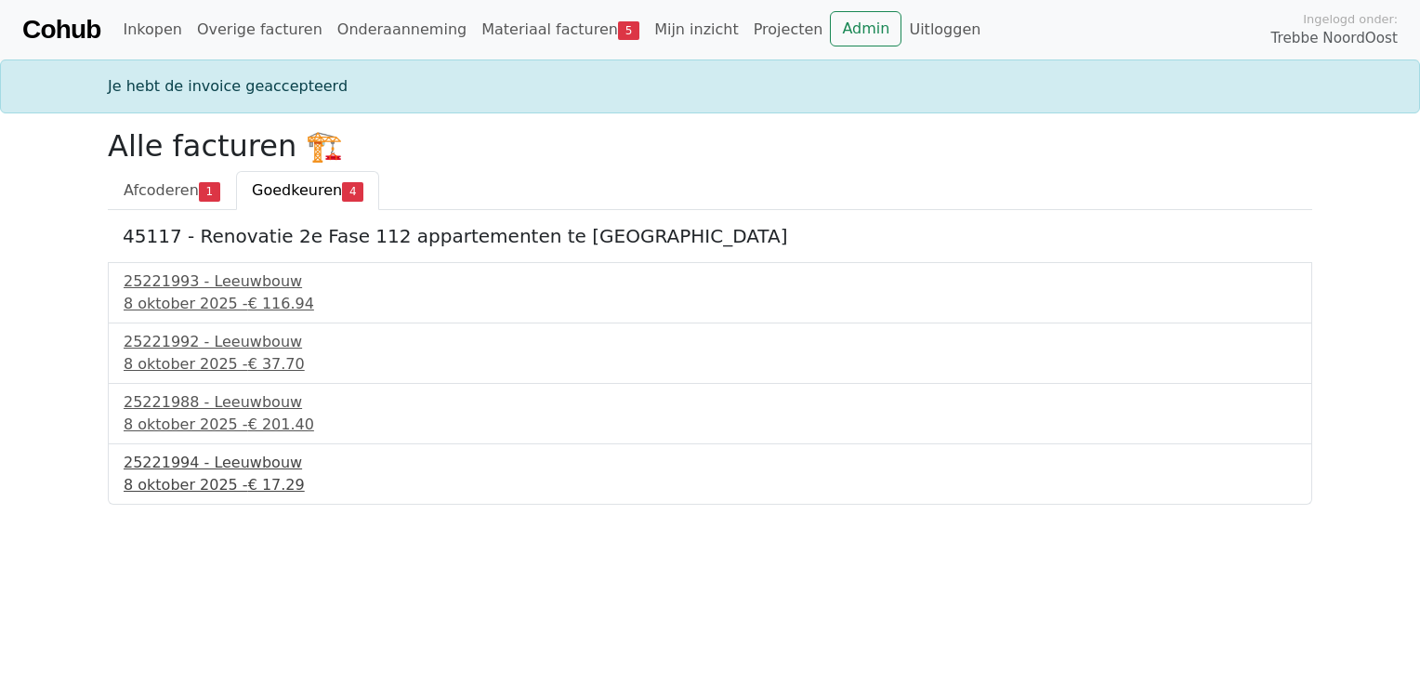
click at [184, 468] on div "25221994 - Leeuwbouw" at bounding box center [710, 463] width 1173 height 22
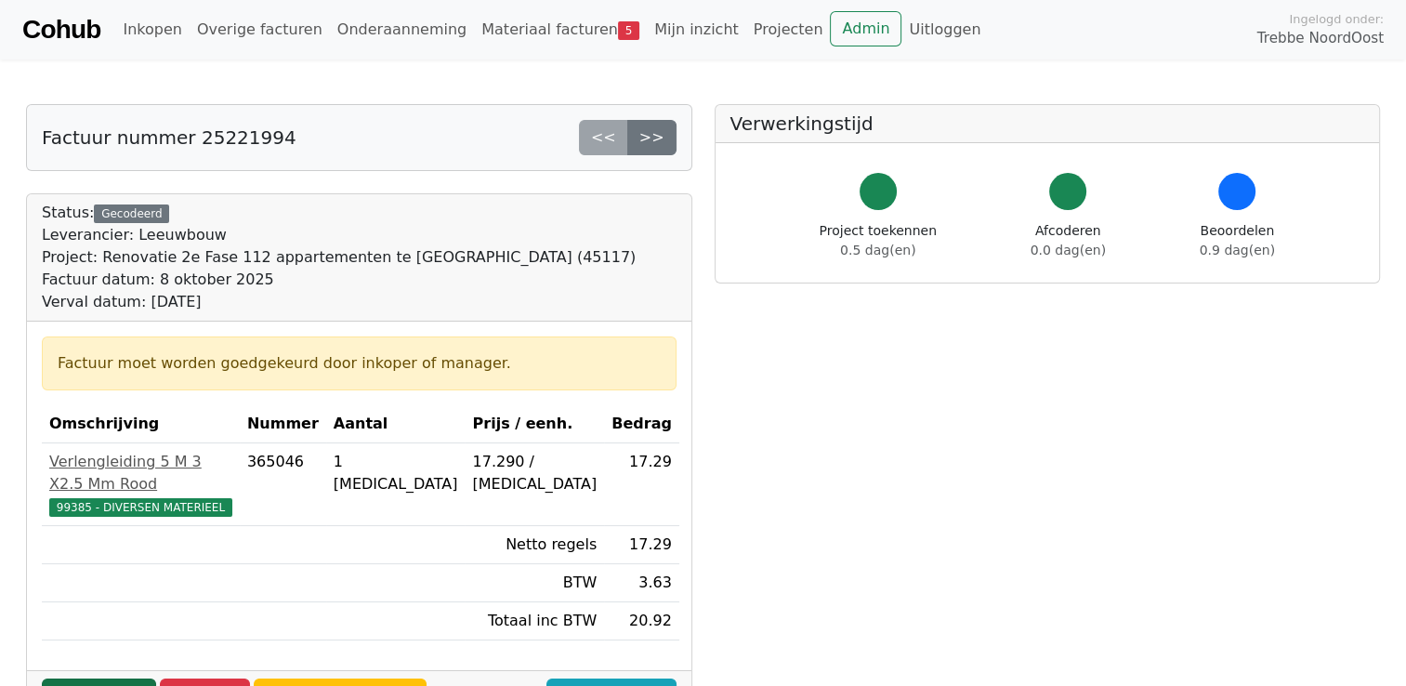
click at [95, 679] on link "Goedkeuren" at bounding box center [99, 696] width 114 height 35
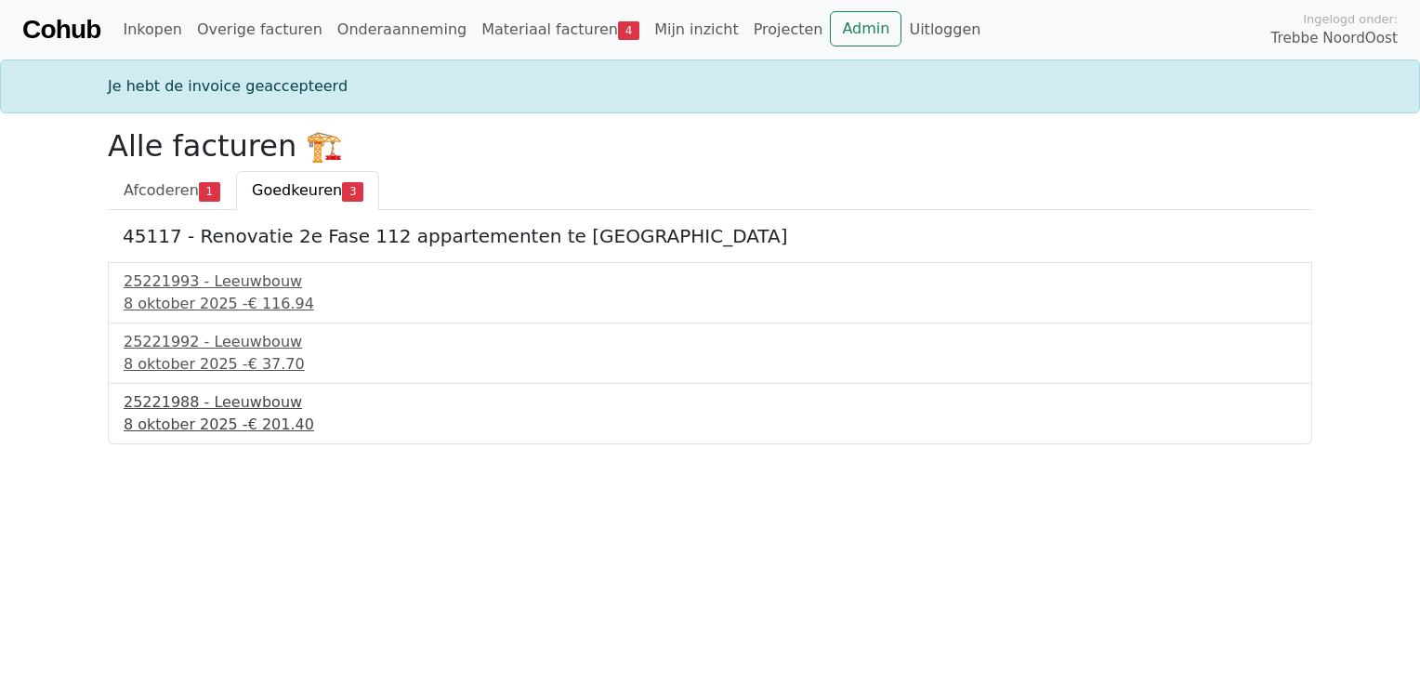
click at [195, 429] on div "[DATE] - € 201.40" at bounding box center [710, 425] width 1173 height 22
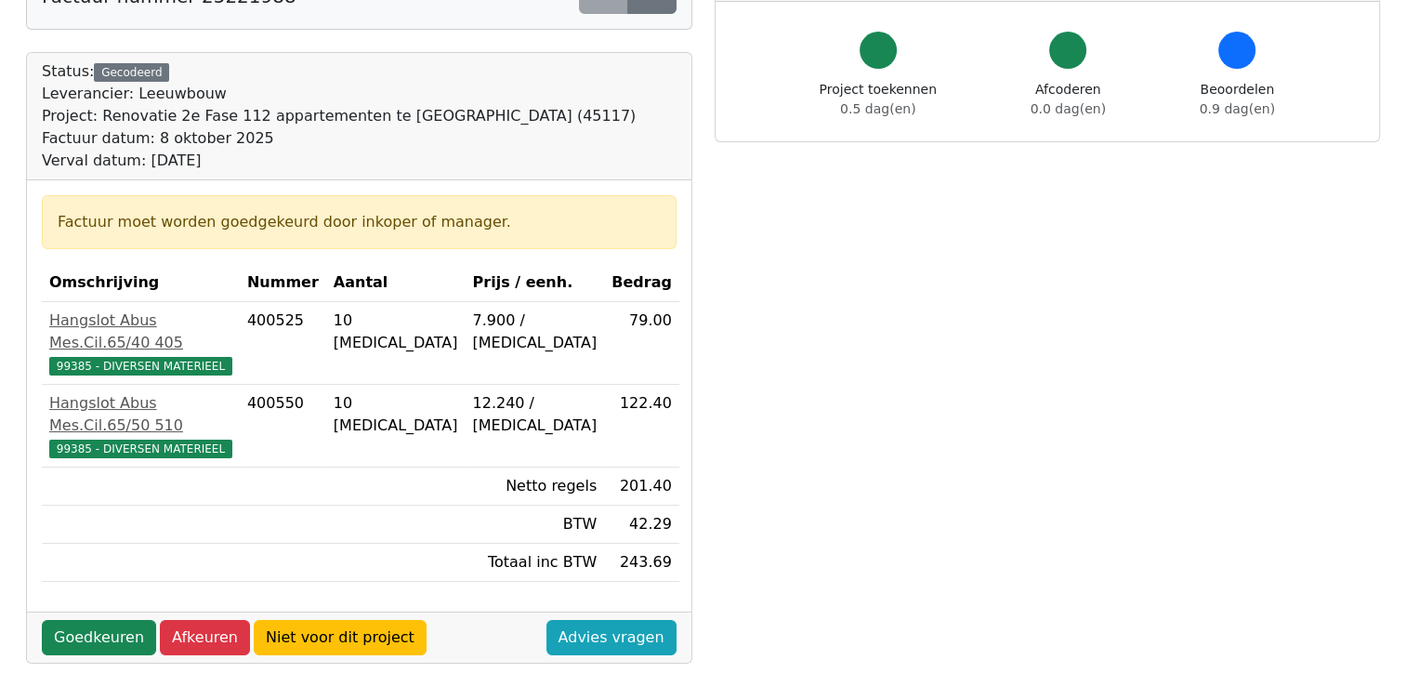
scroll to position [276, 0]
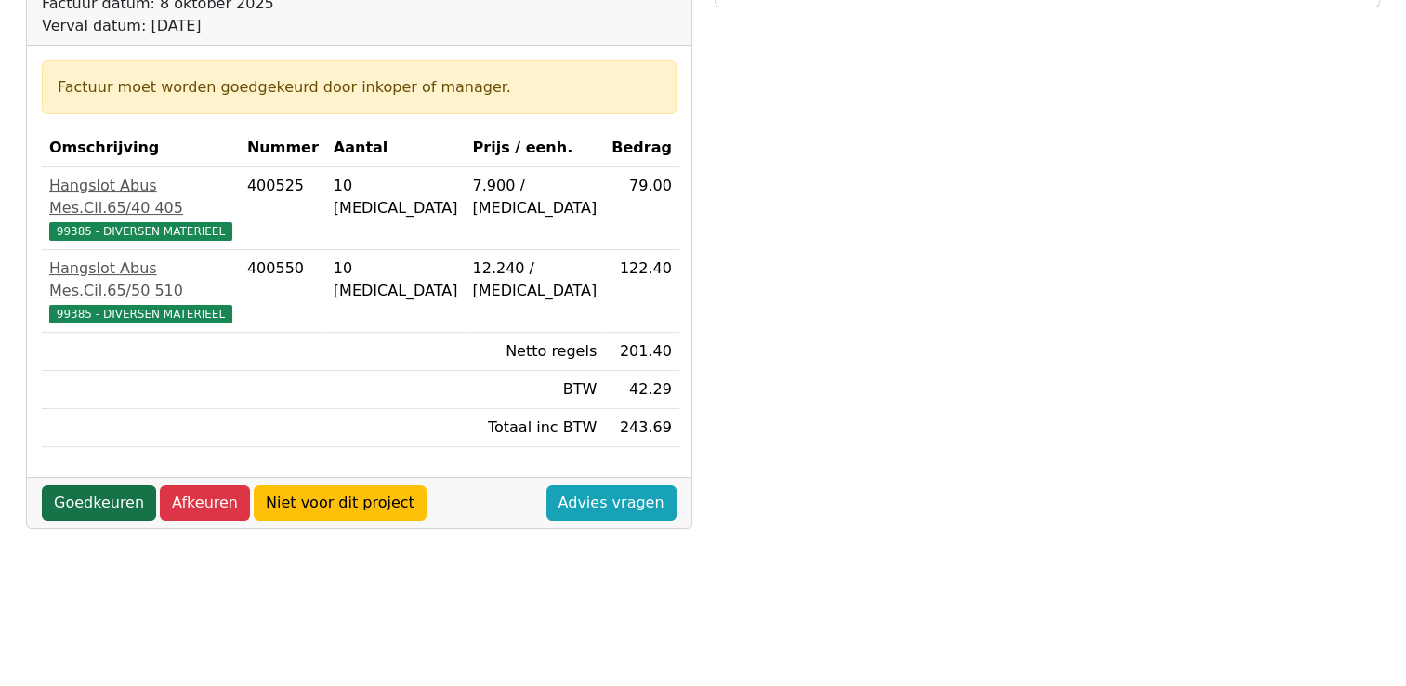
click at [96, 485] on link "Goedkeuren" at bounding box center [99, 502] width 114 height 35
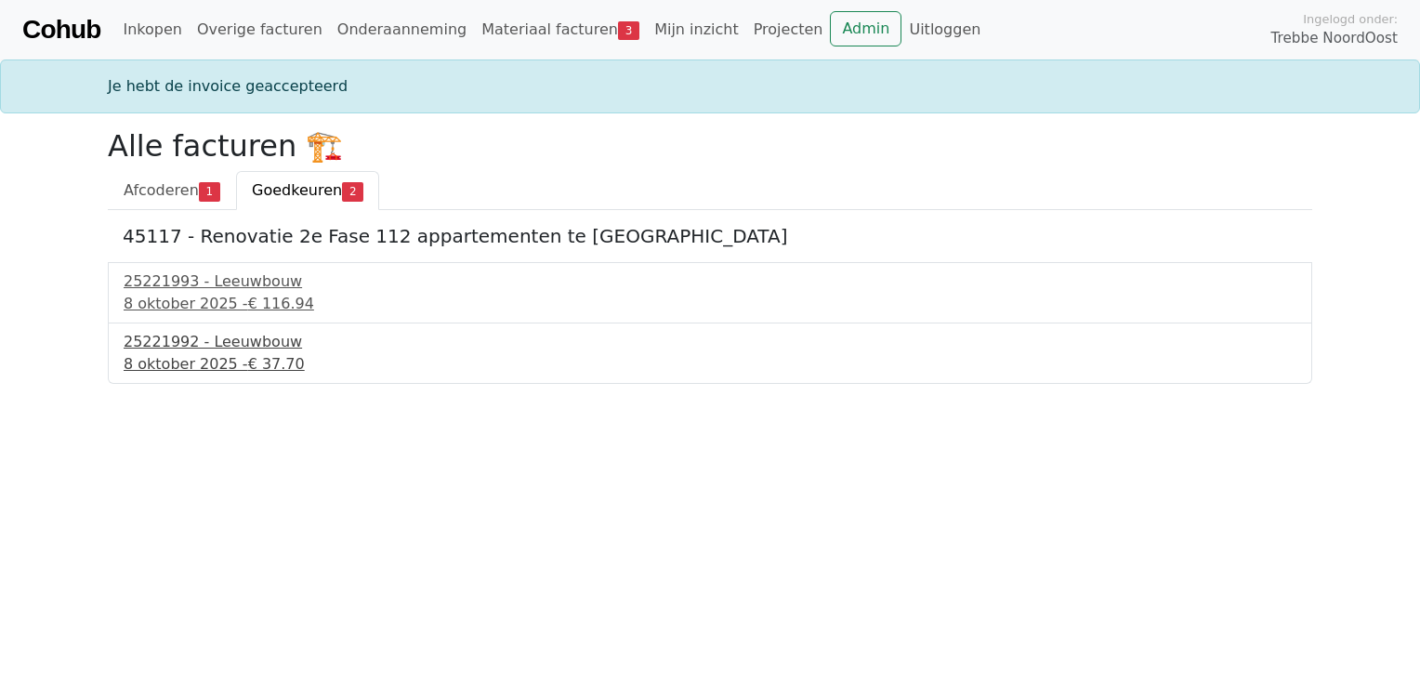
click at [164, 348] on div "25221992 - Leeuwbouw" at bounding box center [710, 342] width 1173 height 22
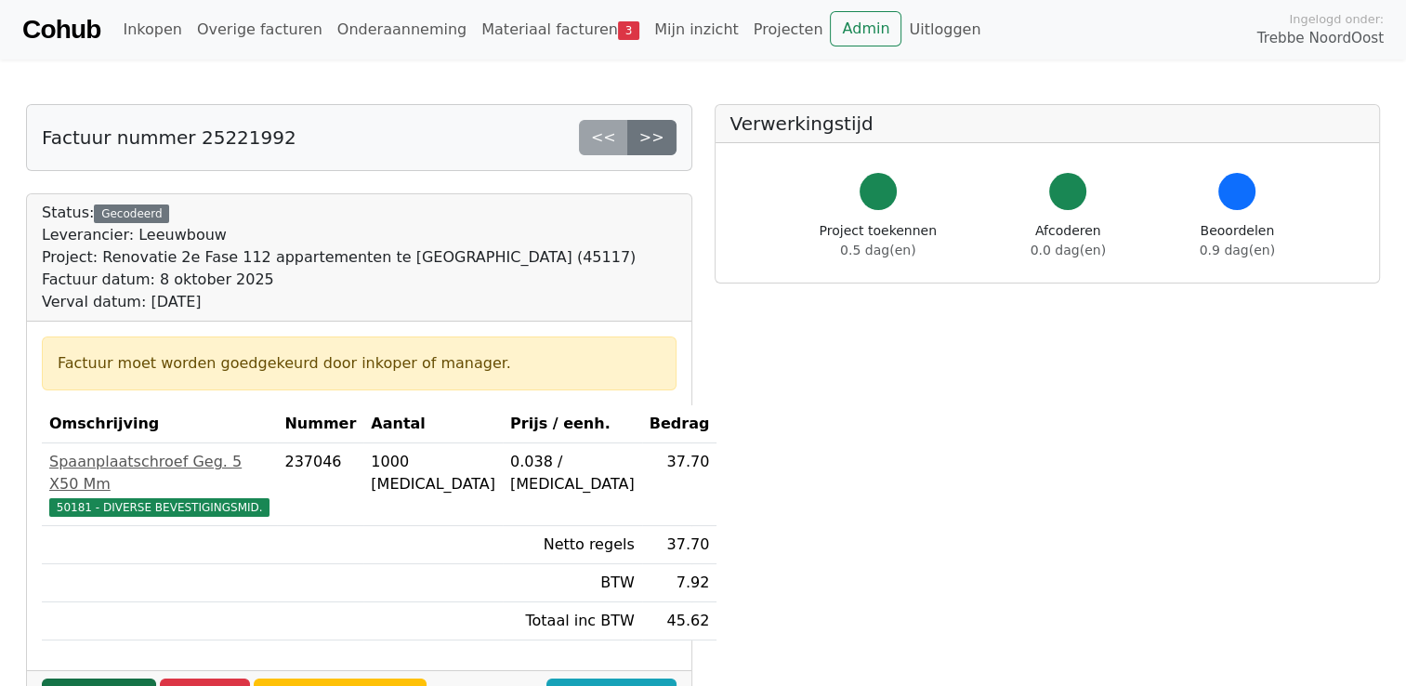
click at [110, 679] on link "Goedkeuren" at bounding box center [99, 696] width 114 height 35
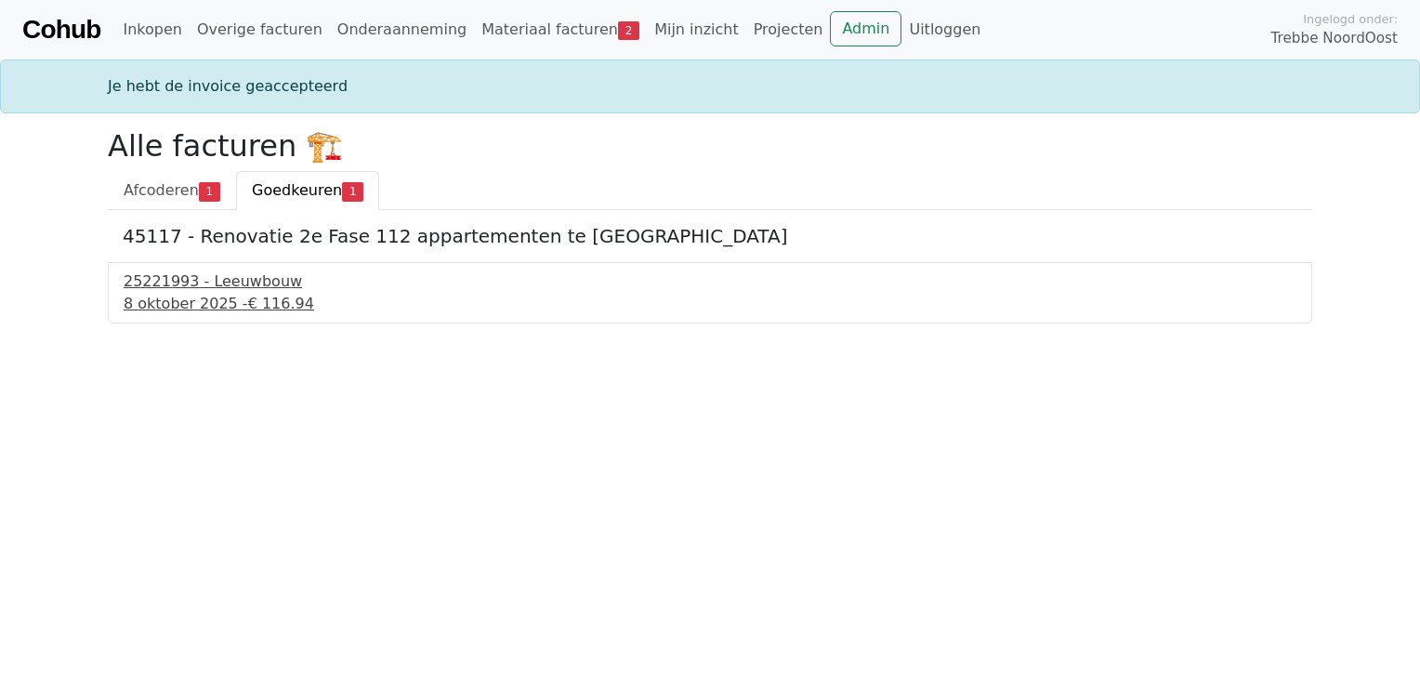
click at [218, 282] on div "25221993 - Leeuwbouw" at bounding box center [710, 281] width 1173 height 22
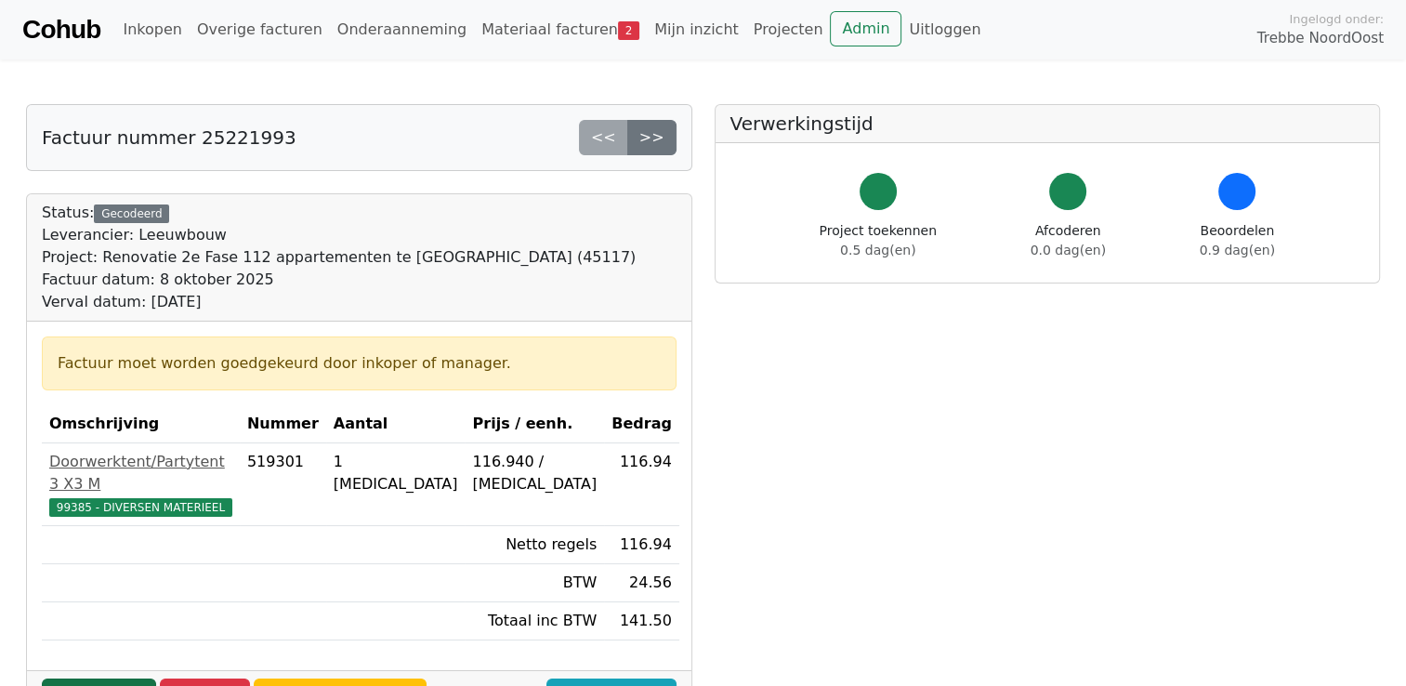
click at [113, 679] on link "Goedkeuren" at bounding box center [99, 696] width 114 height 35
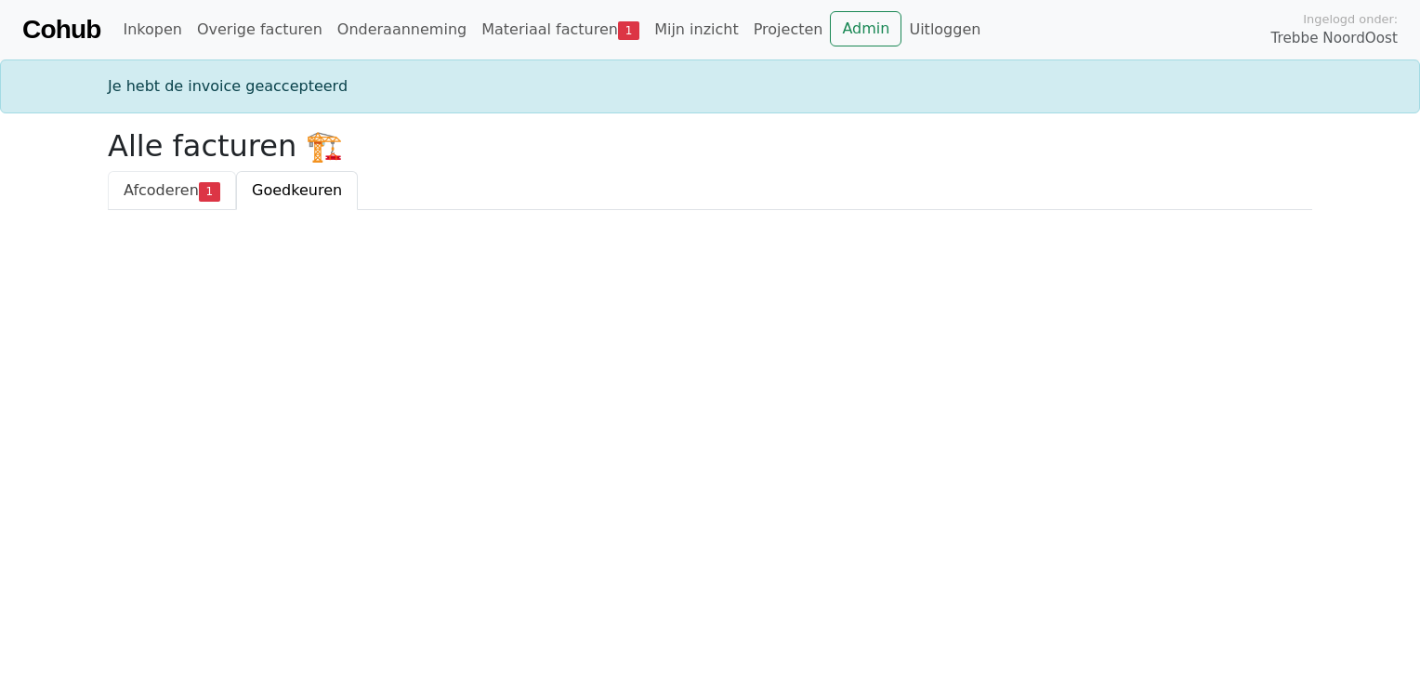
click at [151, 193] on span "Afcoderen" at bounding box center [161, 190] width 75 height 18
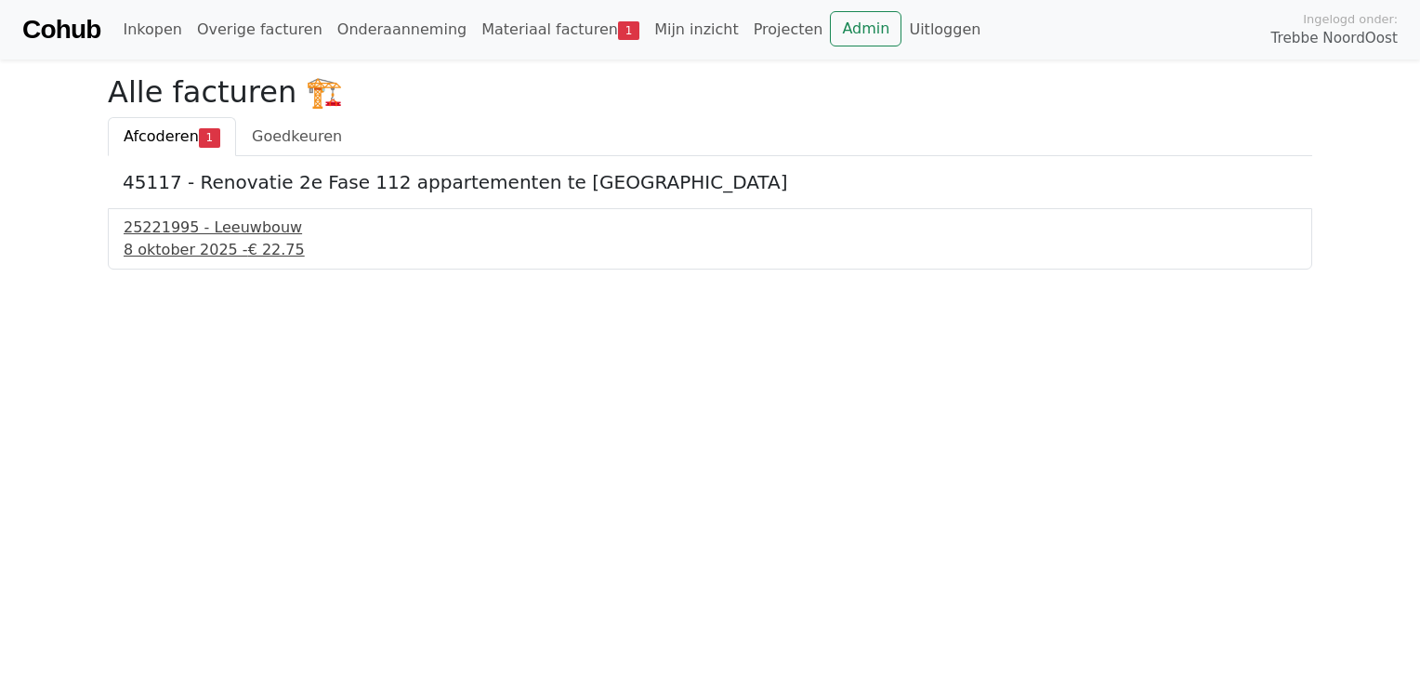
click at [197, 251] on div "8 oktober 2025 - € 22.75" at bounding box center [710, 250] width 1173 height 22
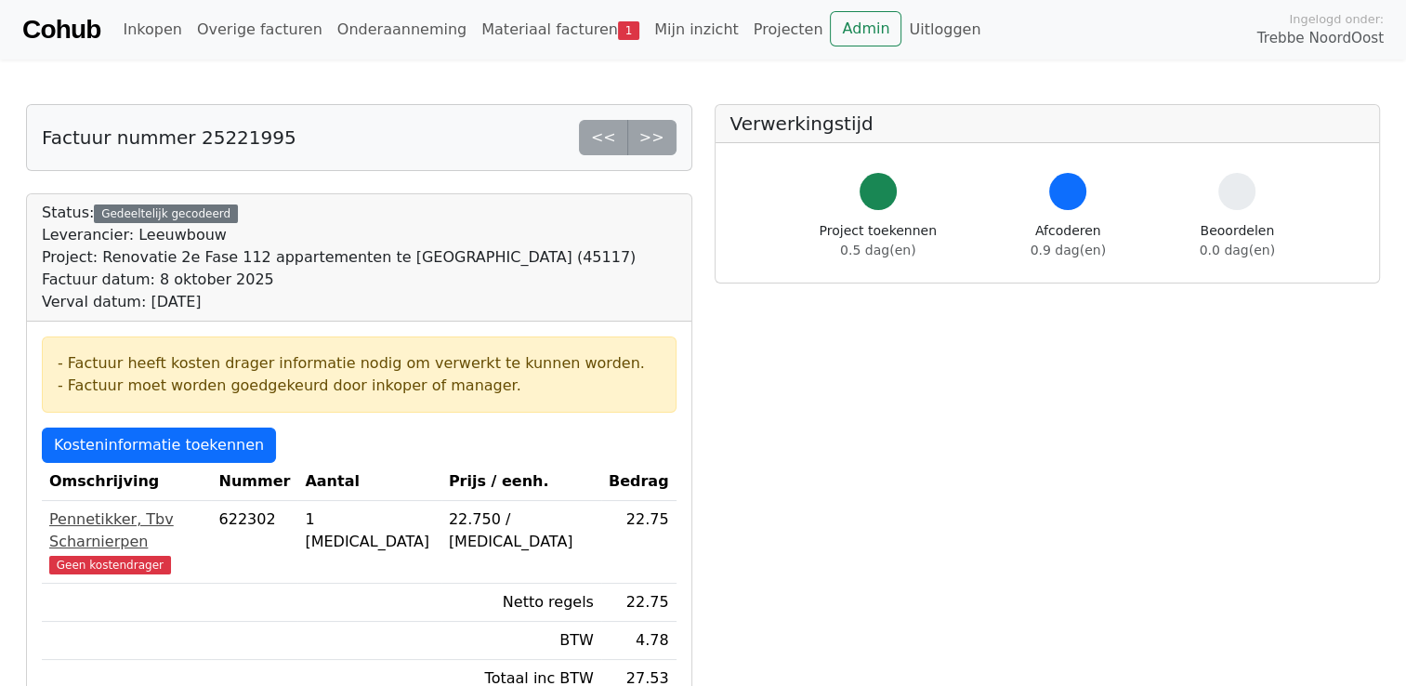
click at [202, 519] on div "Pennetikker, Tbv Scharnierpen" at bounding box center [126, 530] width 154 height 45
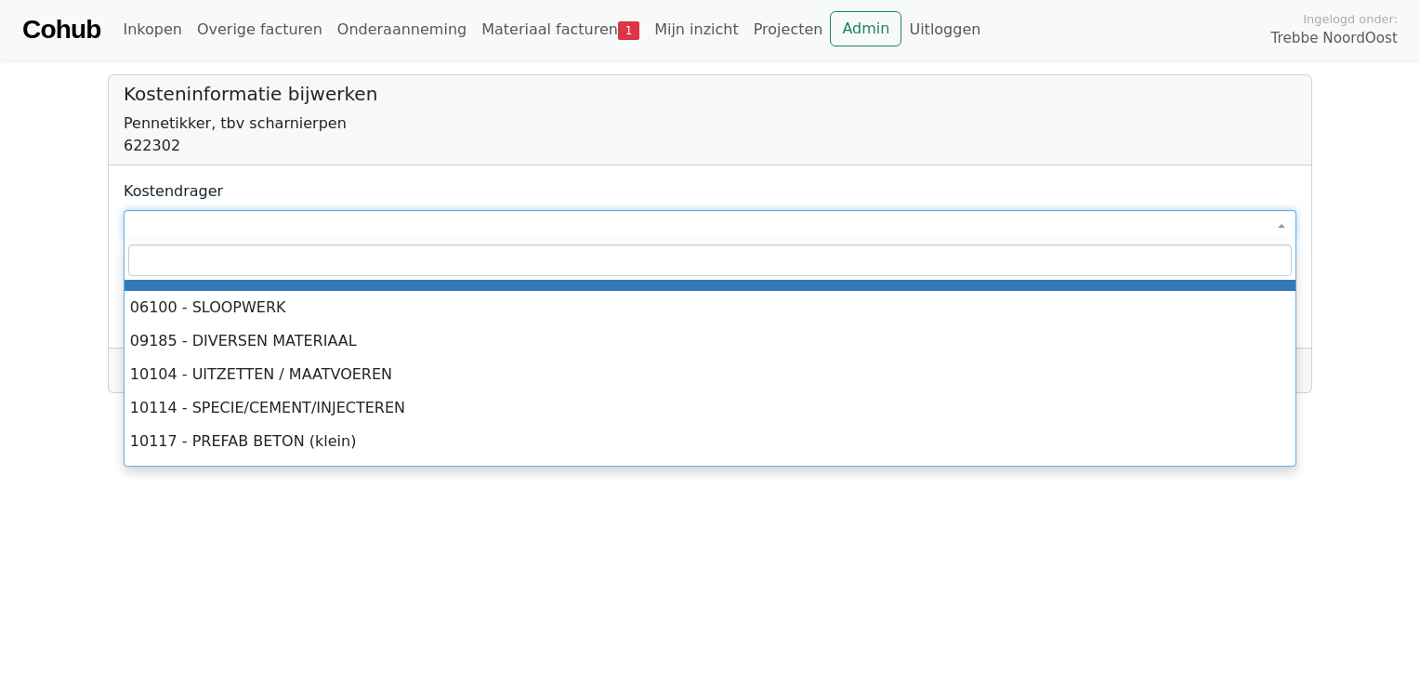
click at [257, 223] on span at bounding box center [710, 226] width 1173 height 32
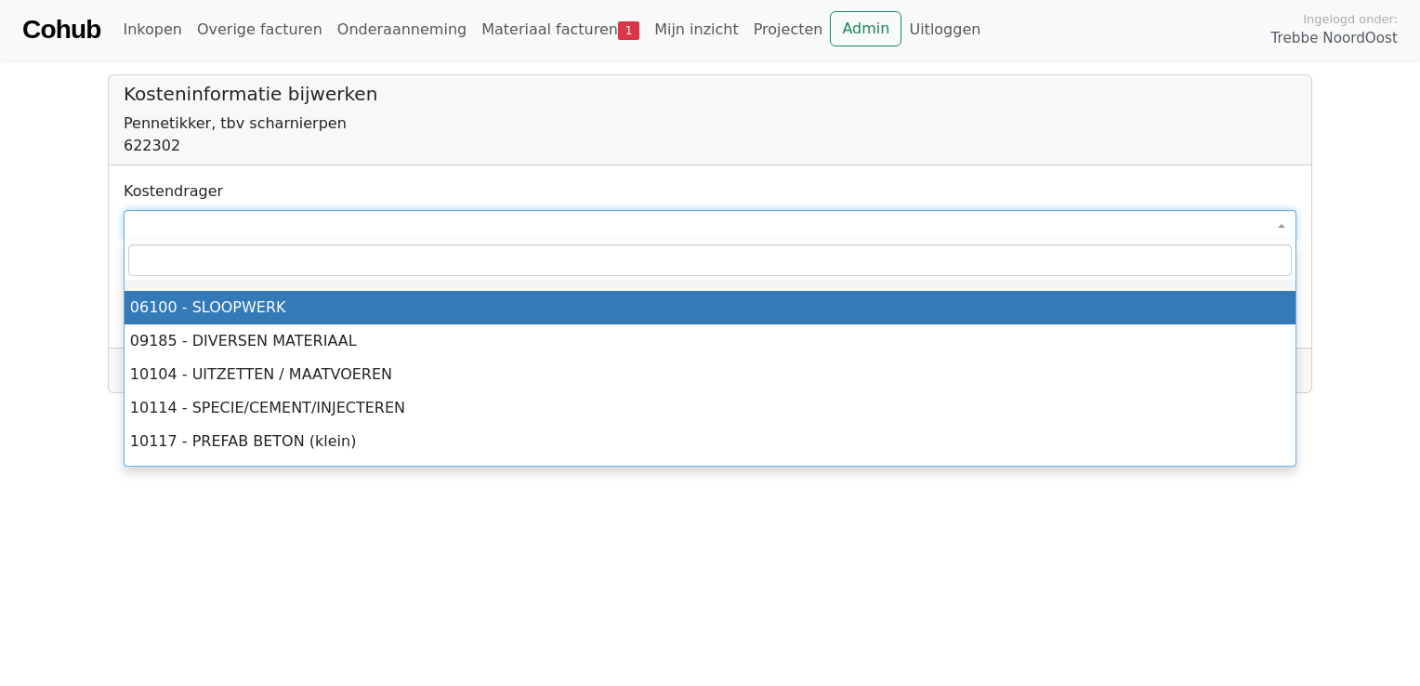
click at [286, 266] on input "search" at bounding box center [710, 260] width 1164 height 32
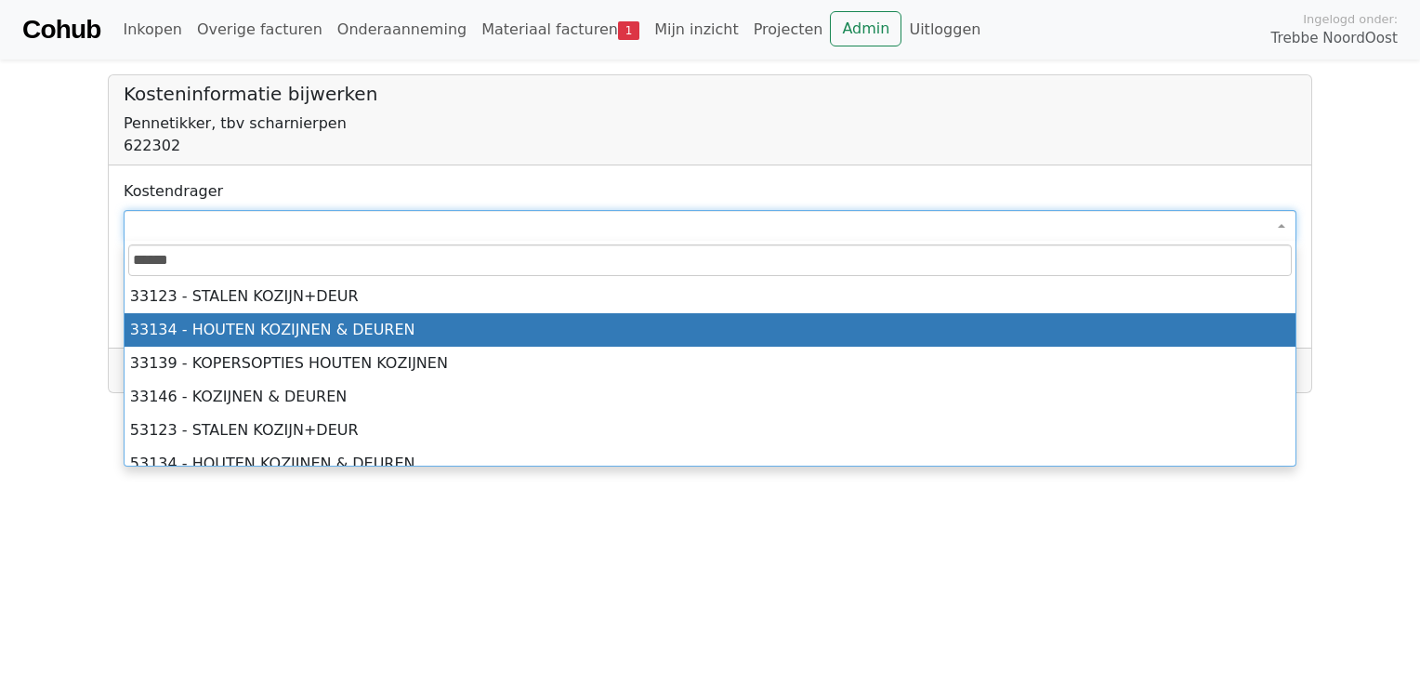
click at [245, 258] on input "******" at bounding box center [710, 260] width 1164 height 32
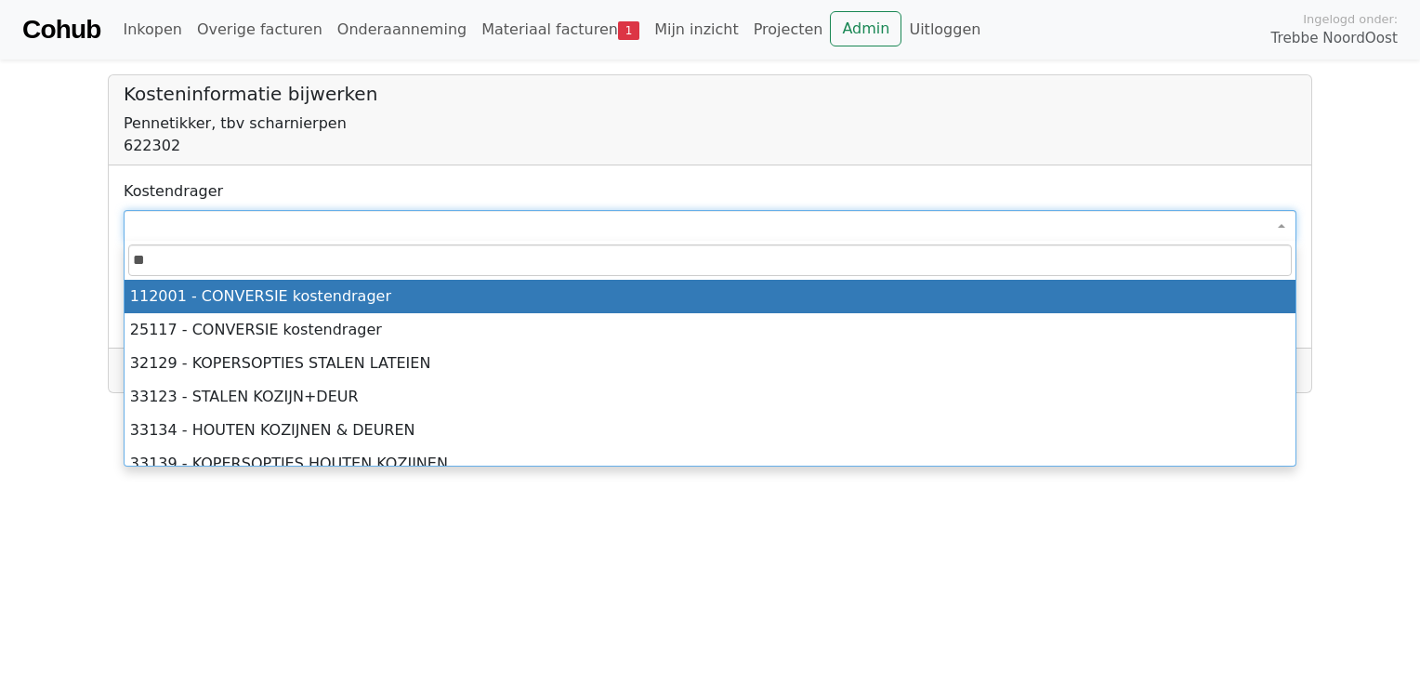
type input "*"
type input "****"
select select "****"
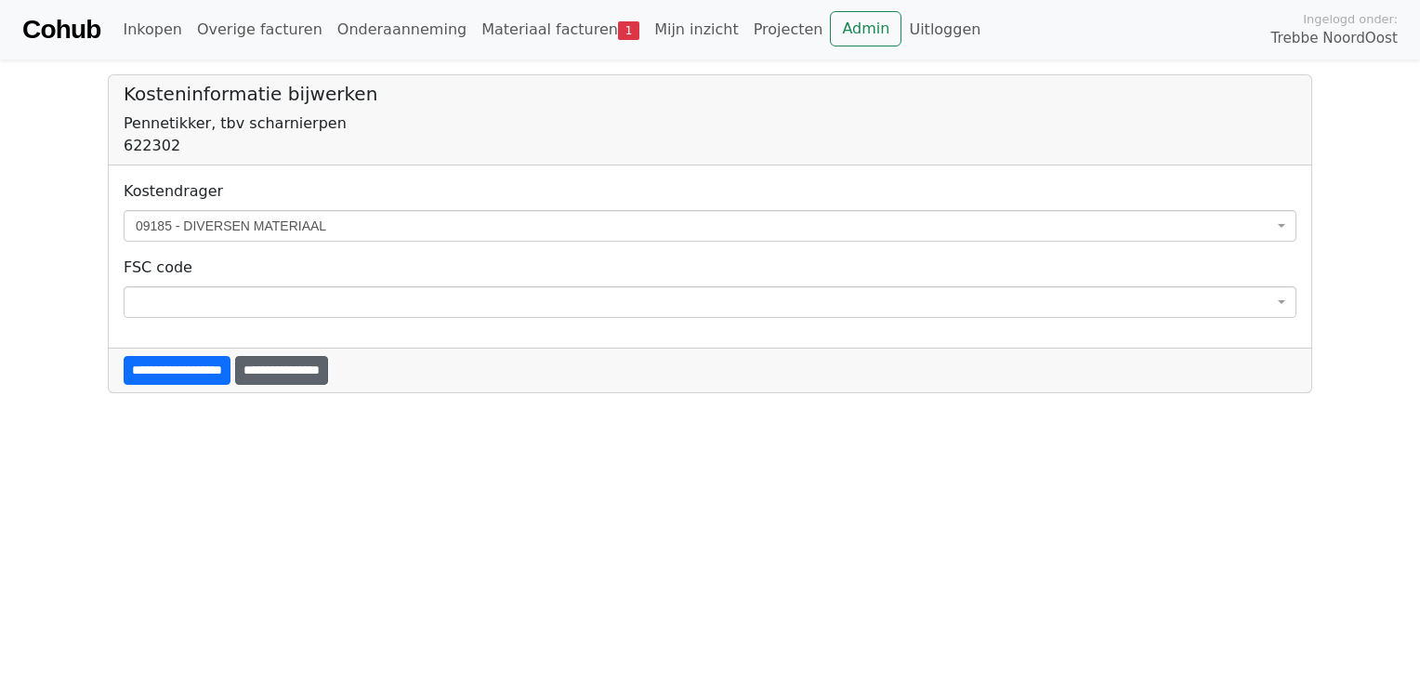
click at [316, 373] on input "**********" at bounding box center [281, 370] width 93 height 29
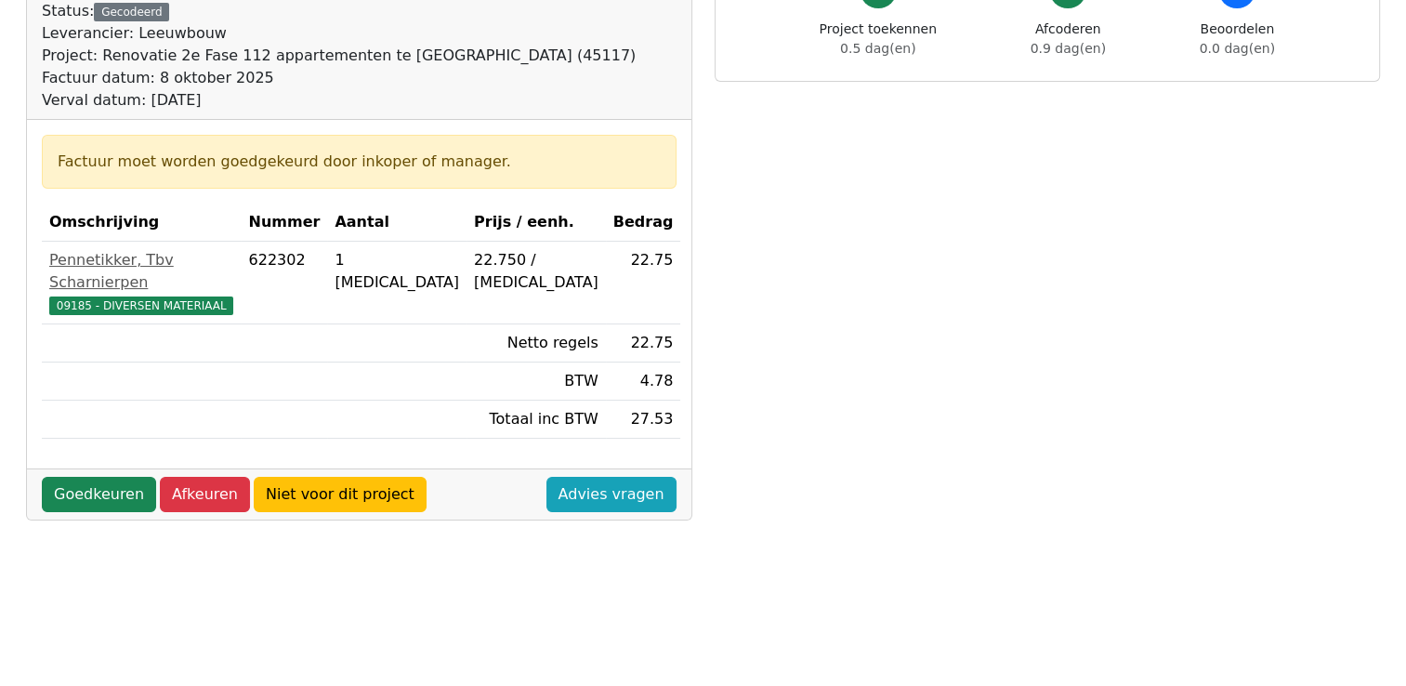
scroll to position [297, 0]
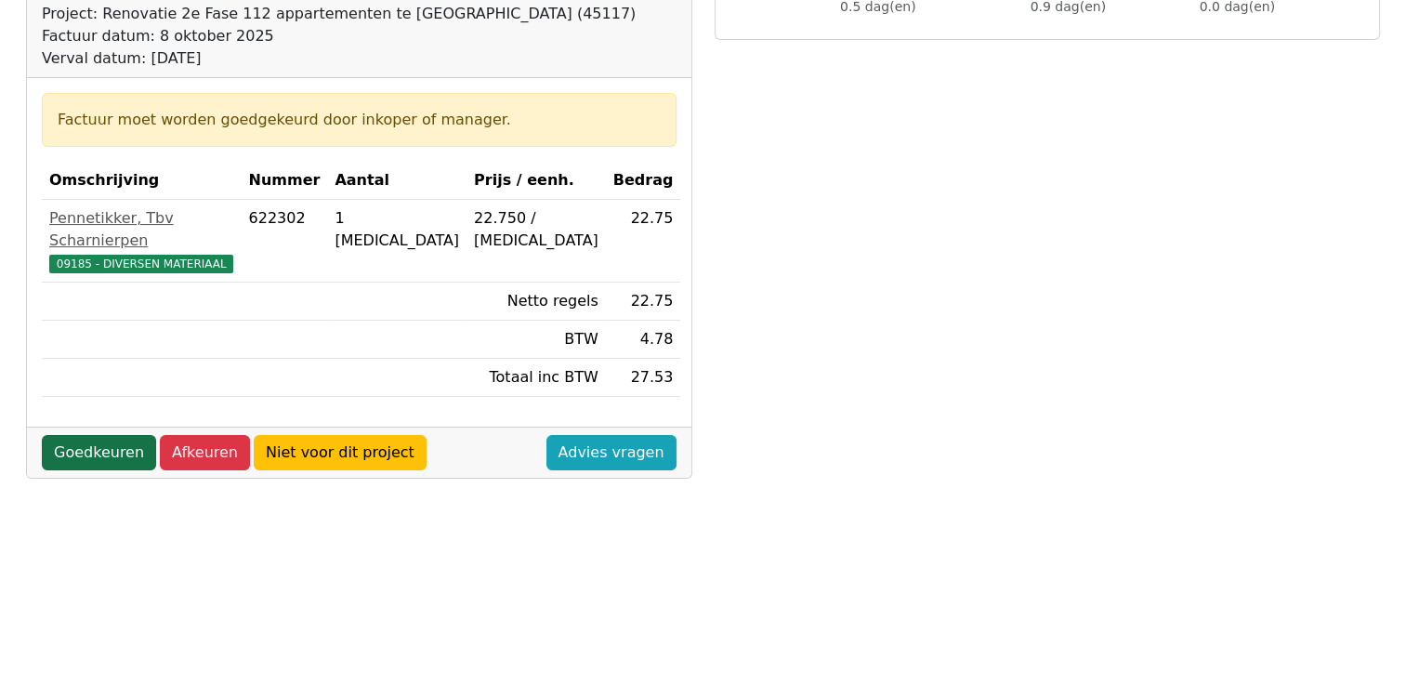
click at [119, 435] on link "Goedkeuren" at bounding box center [99, 452] width 114 height 35
